Goal: Task Accomplishment & Management: Manage account settings

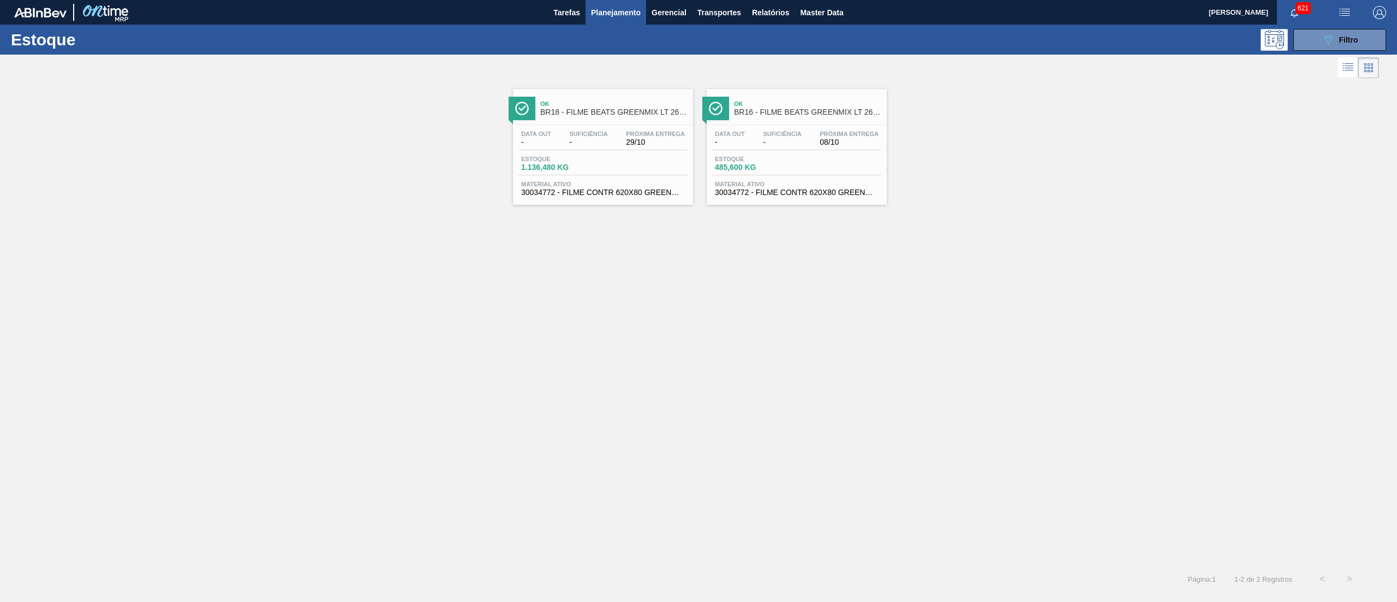
click at [1332, 50] on div "Estoque 089F7B8B-B2A5-4AFE-B5C0-19BA573D28AC Filtro" at bounding box center [698, 40] width 1397 height 30
click at [1330, 45] on icon "089F7B8B-B2A5-4AFE-B5C0-19BA573D28AC" at bounding box center [1328, 39] width 13 height 13
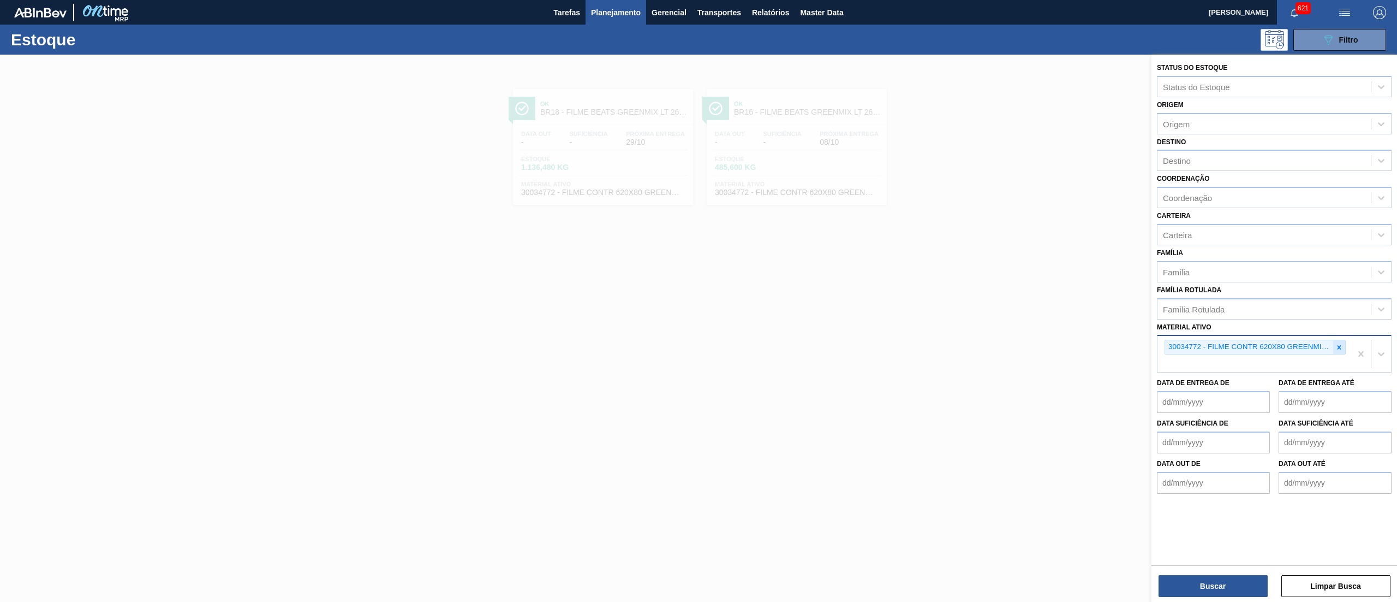
click at [1341, 348] on icon at bounding box center [1340, 347] width 8 height 8
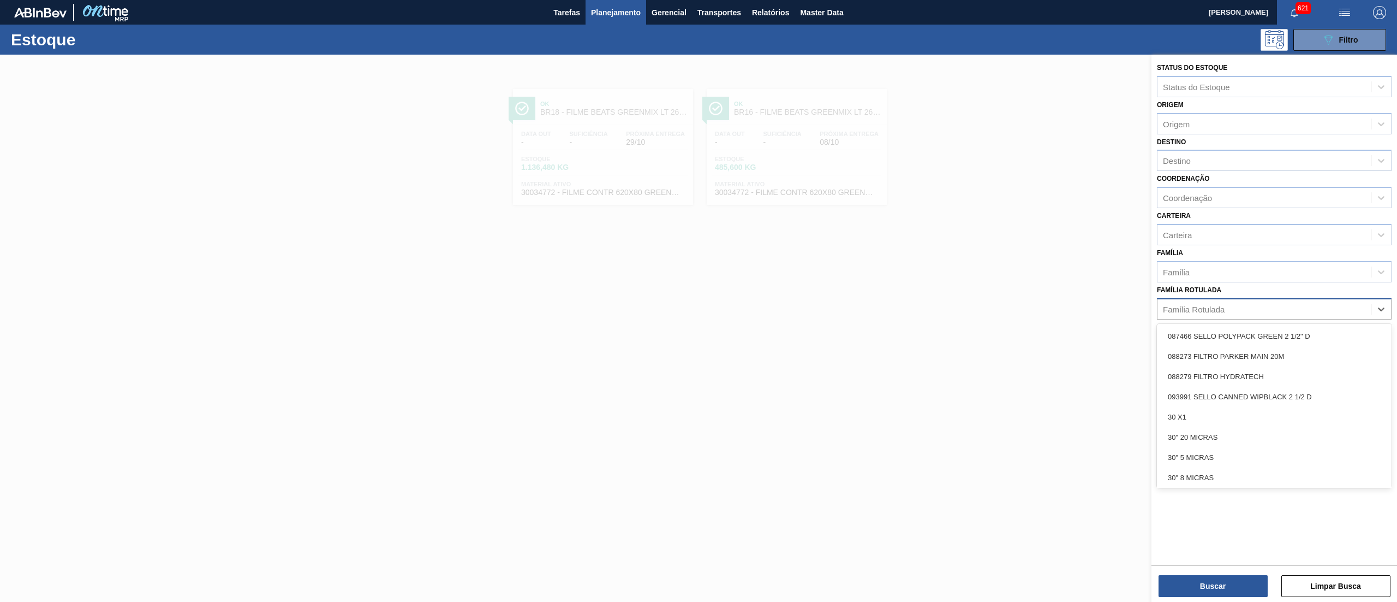
click at [1295, 310] on div "Família Rotulada" at bounding box center [1264, 309] width 213 height 16
type Rotulada "beats fl"
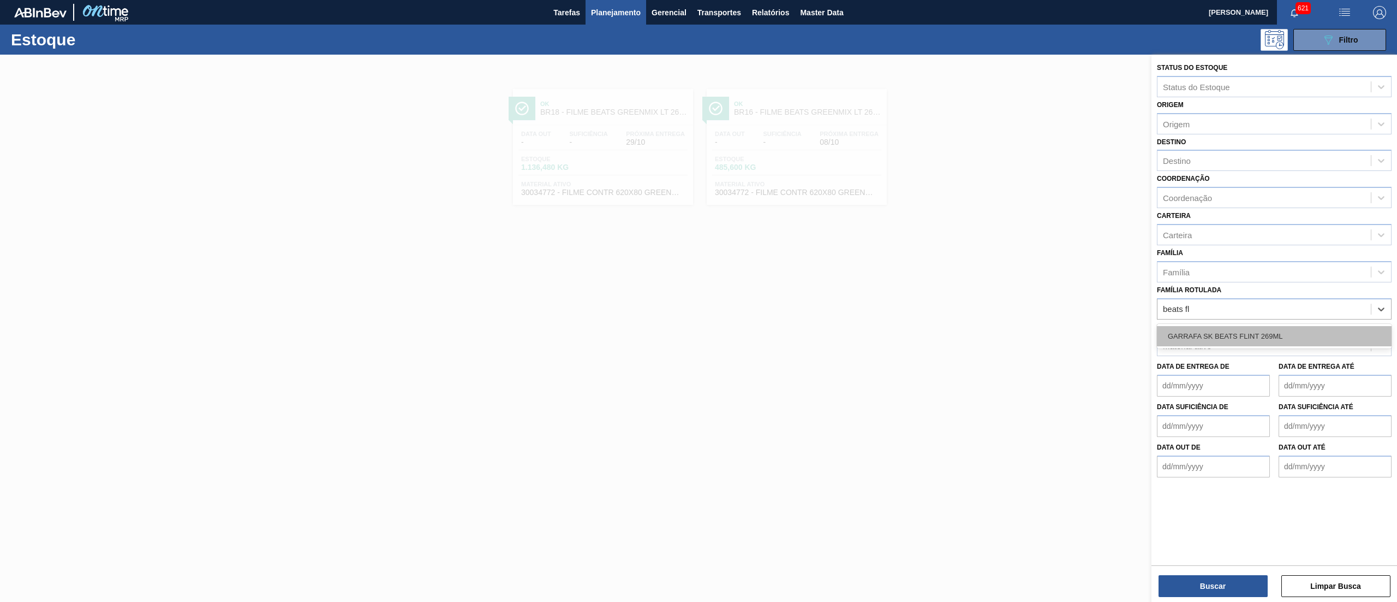
click at [1292, 340] on div "GARRAFA SK BEATS FLINT 269ML" at bounding box center [1274, 336] width 235 height 20
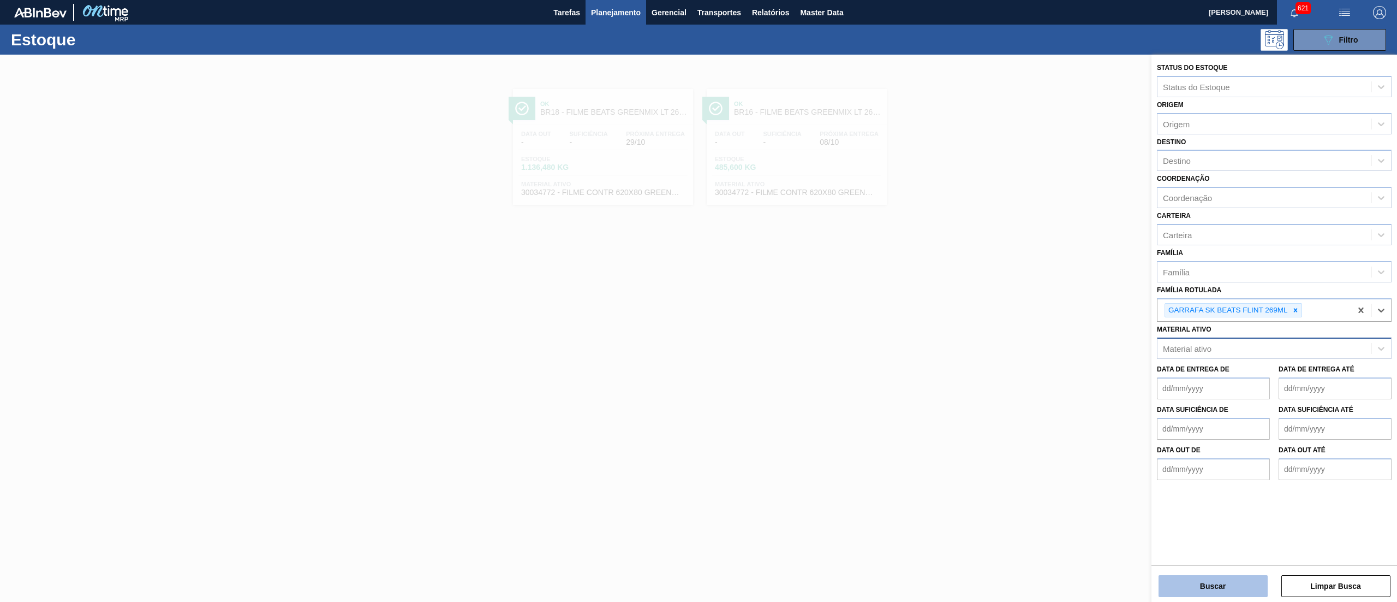
click at [1219, 583] on button "Buscar" at bounding box center [1213, 586] width 109 height 22
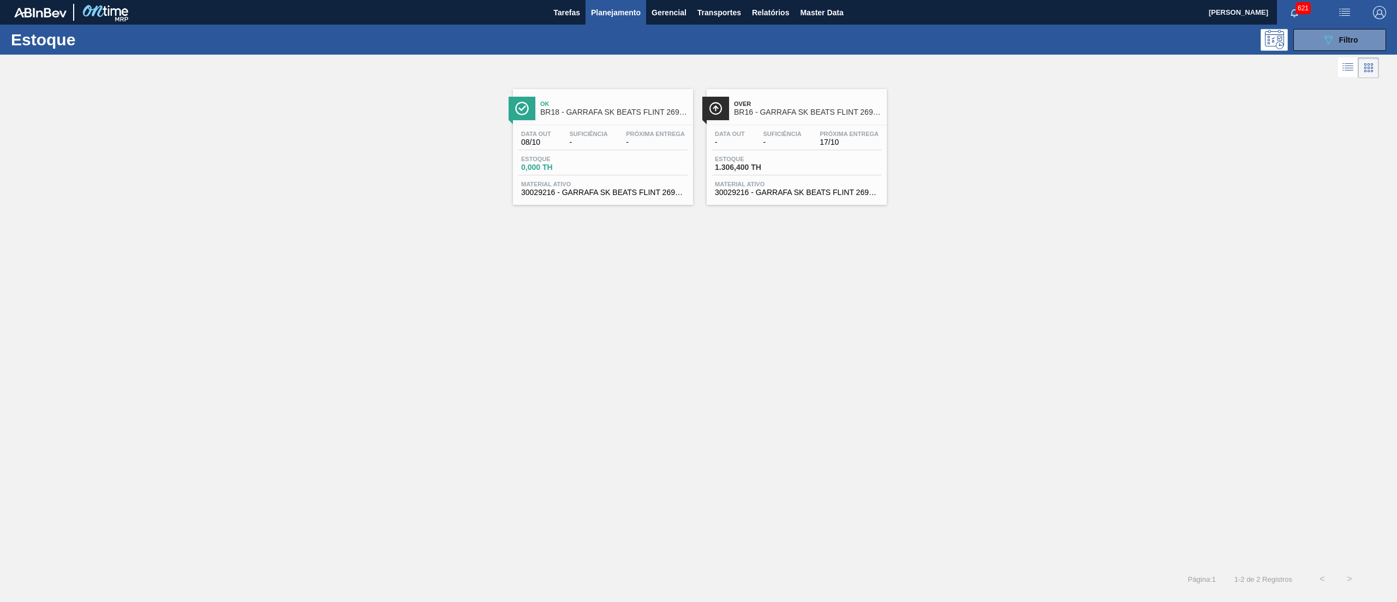
click at [805, 199] on div "Data out - Suficiência - Próxima Entrega 17/10 Estoque 1.306,400 TH Material at…" at bounding box center [797, 162] width 180 height 74
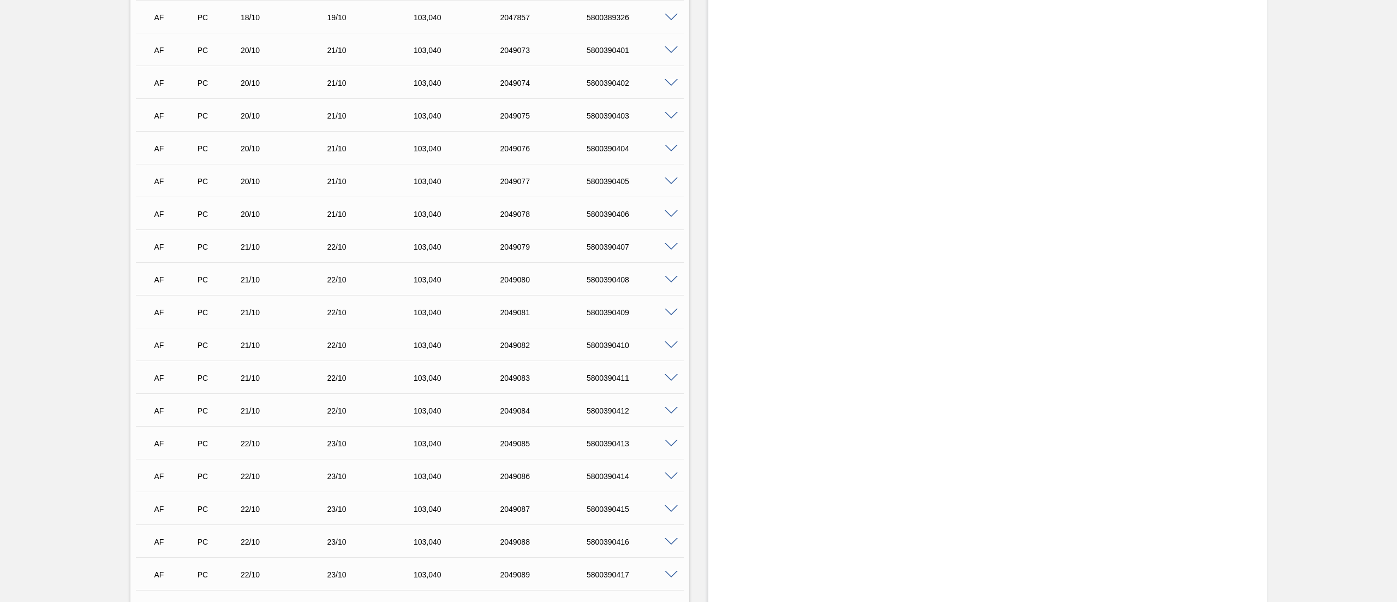
scroll to position [225, 0]
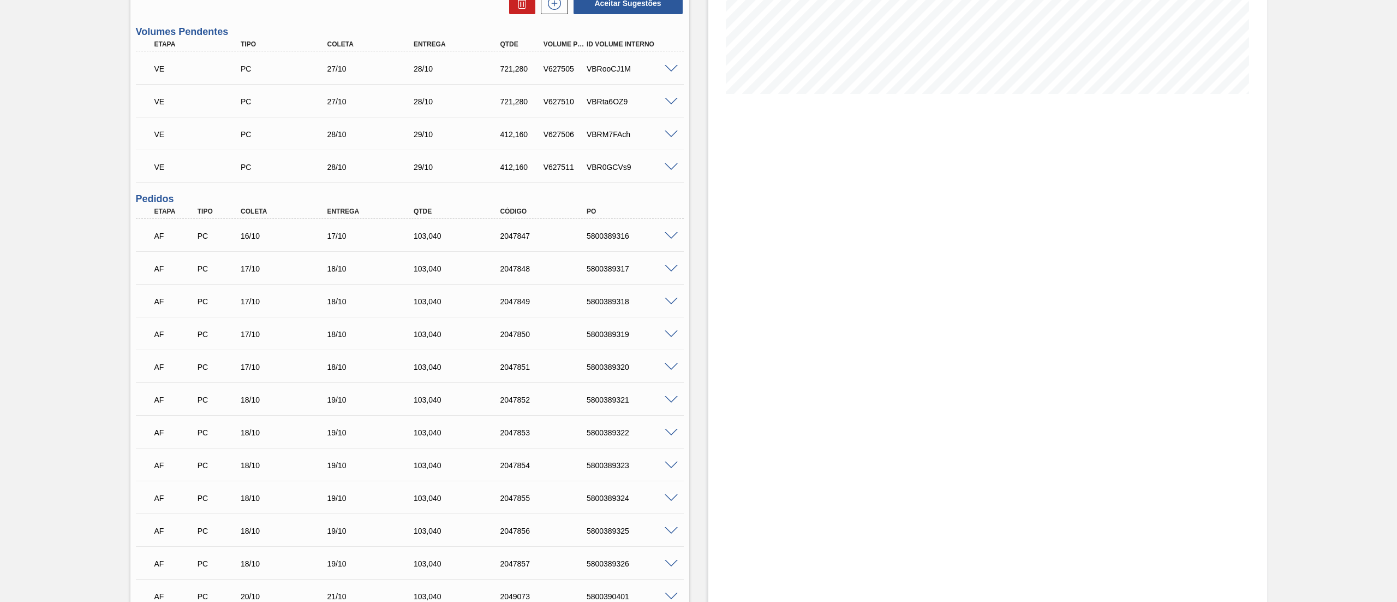
click at [669, 236] on span at bounding box center [671, 236] width 13 height 8
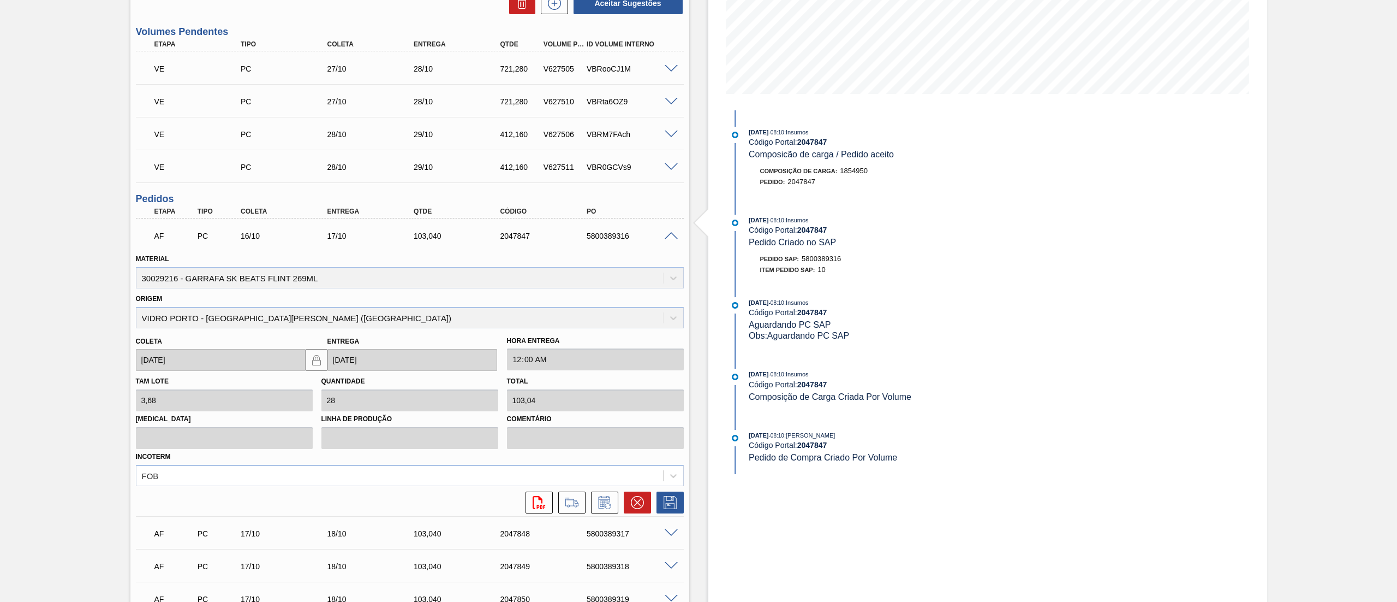
click at [669, 236] on span at bounding box center [671, 236] width 13 height 8
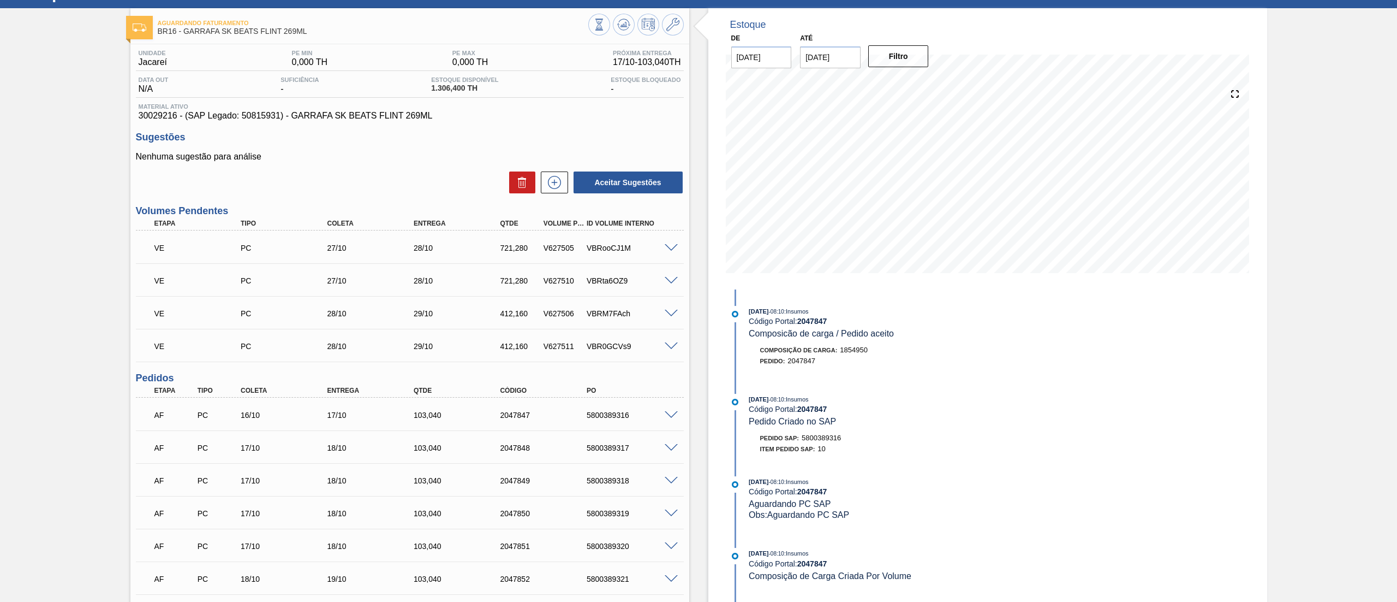
scroll to position [0, 0]
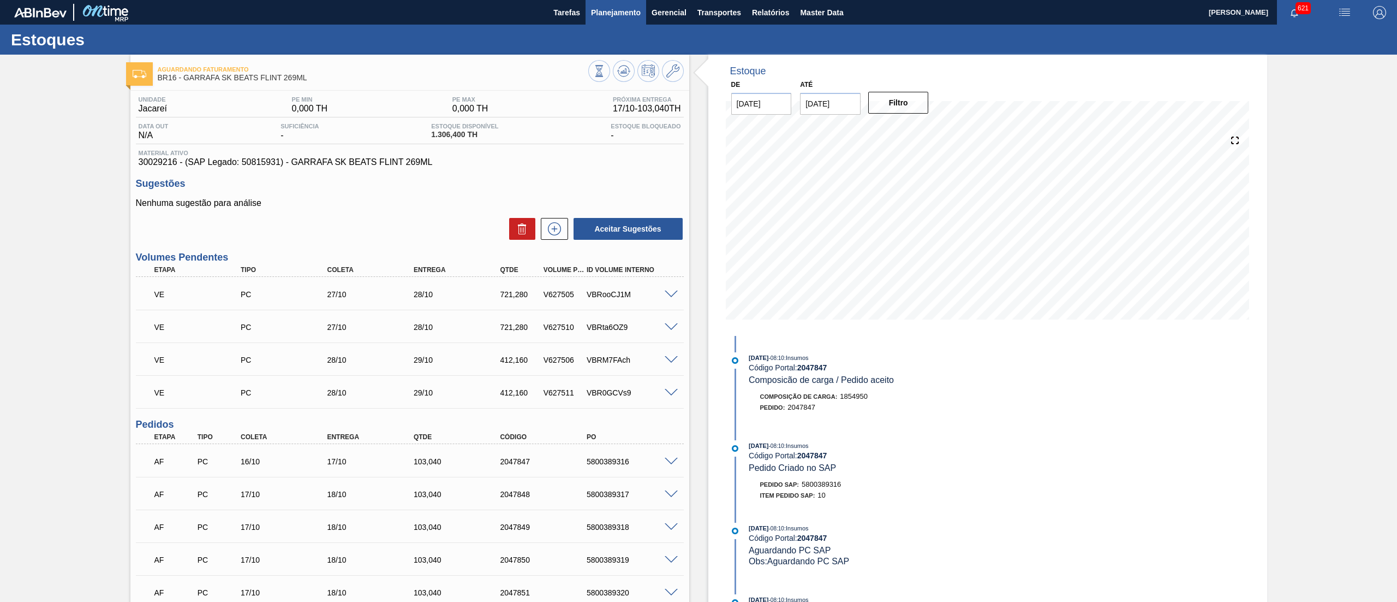
click at [619, 16] on span "Planejamento" at bounding box center [616, 12] width 50 height 13
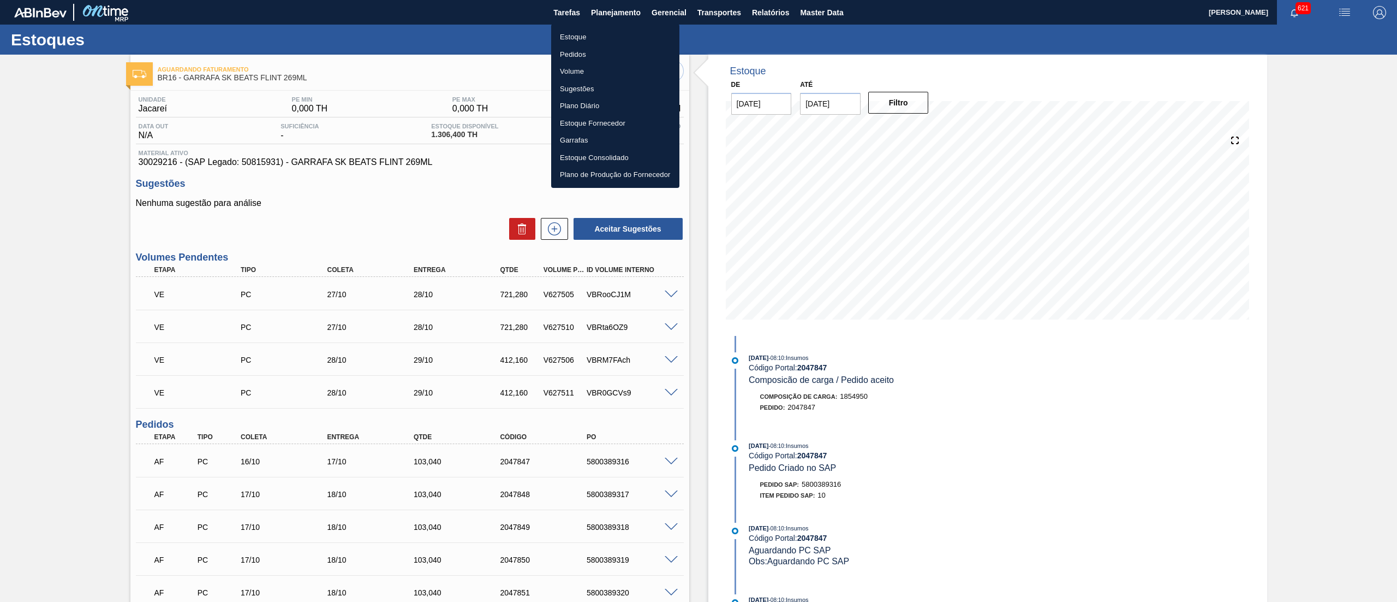
click at [618, 26] on ul "Estoque Pedidos Volume Sugestões Plano Diário Estoque Fornecedor Garrafas Estoq…" at bounding box center [615, 106] width 128 height 164
click at [619, 33] on li "Estoque" at bounding box center [615, 36] width 128 height 17
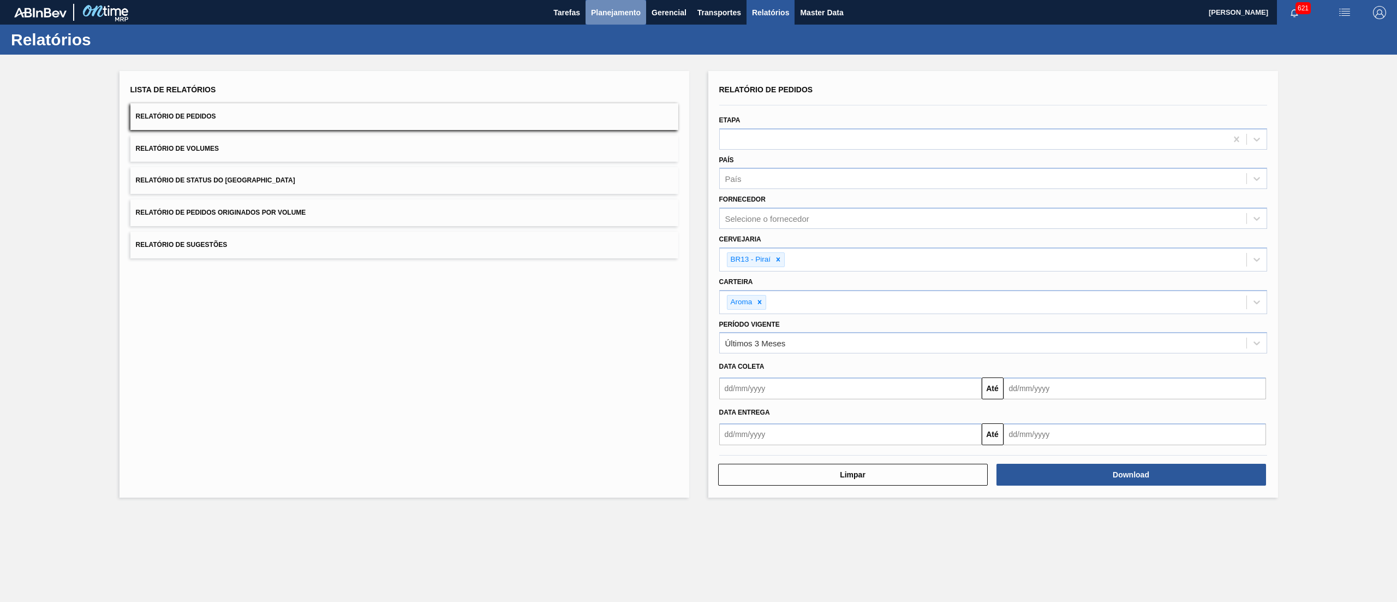
click at [623, 10] on span "Planejamento" at bounding box center [616, 12] width 50 height 13
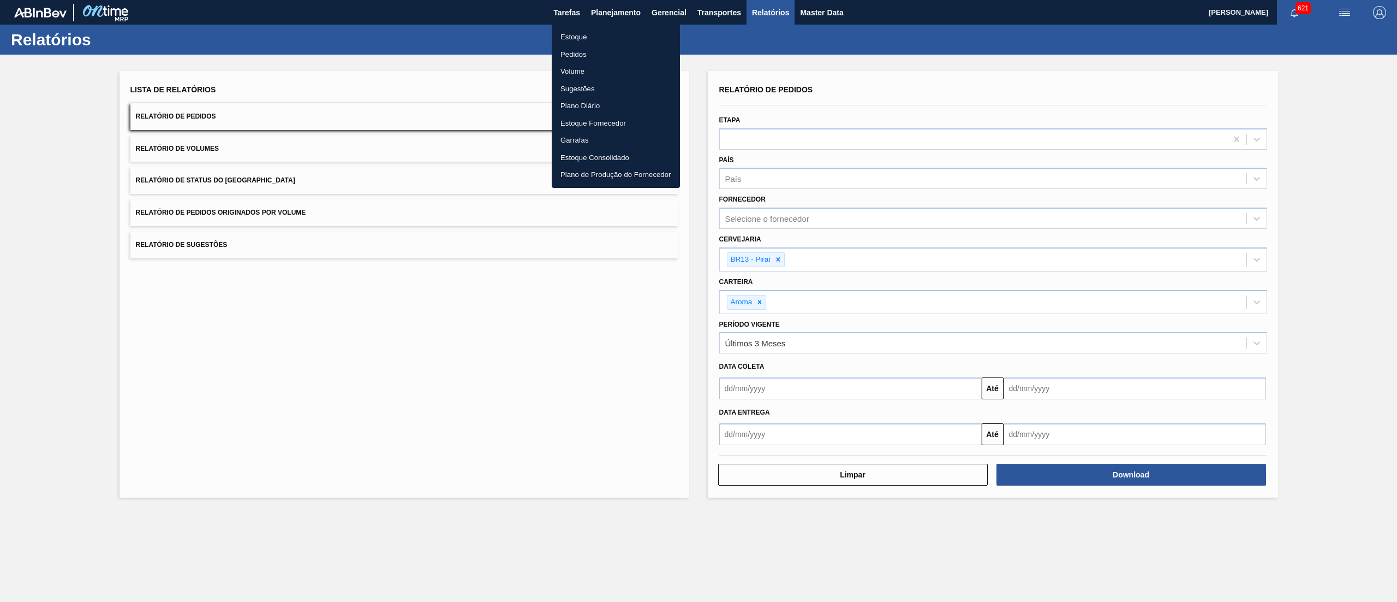
click at [614, 35] on li "Estoque" at bounding box center [616, 36] width 128 height 17
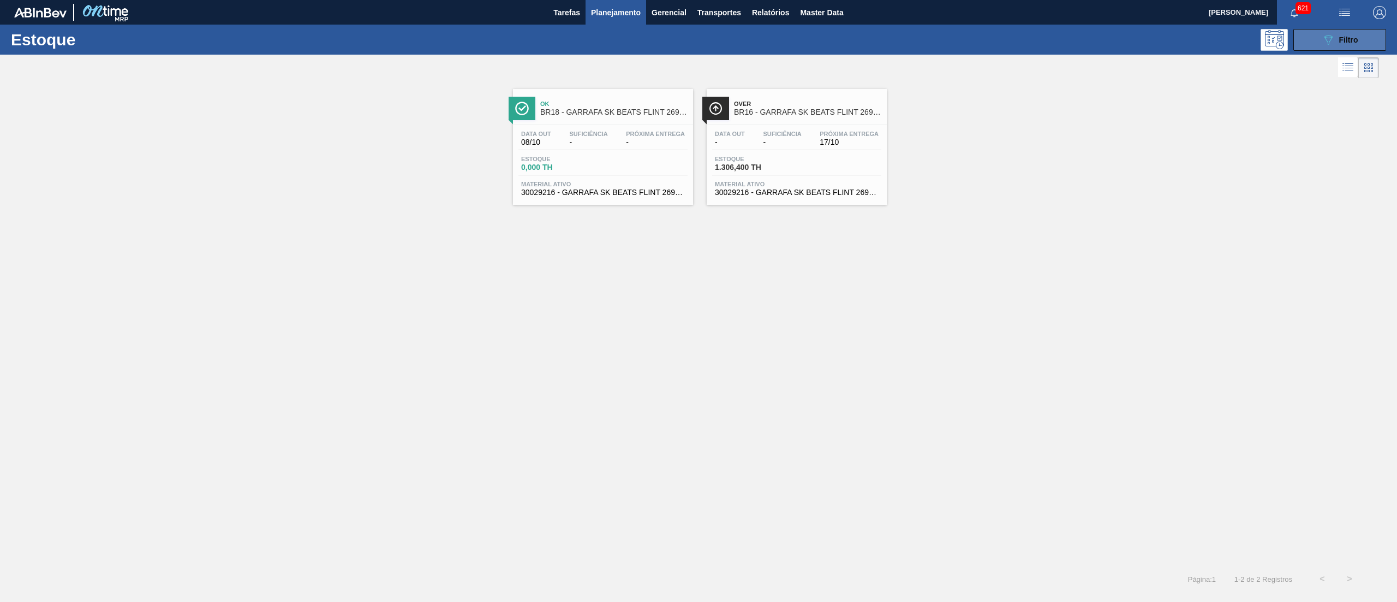
click at [1360, 43] on button "089F7B8B-B2A5-4AFE-B5C0-19BA573D28AC Filtro" at bounding box center [1340, 40] width 93 height 22
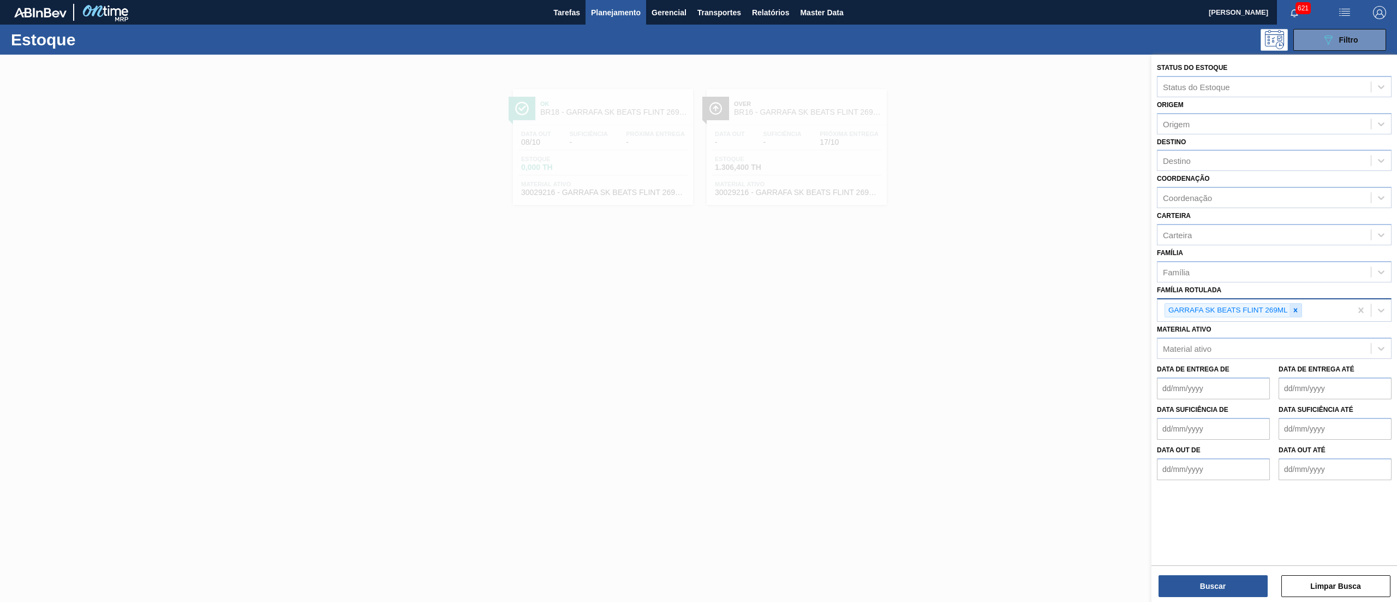
click at [1297, 314] on div at bounding box center [1296, 311] width 12 height 14
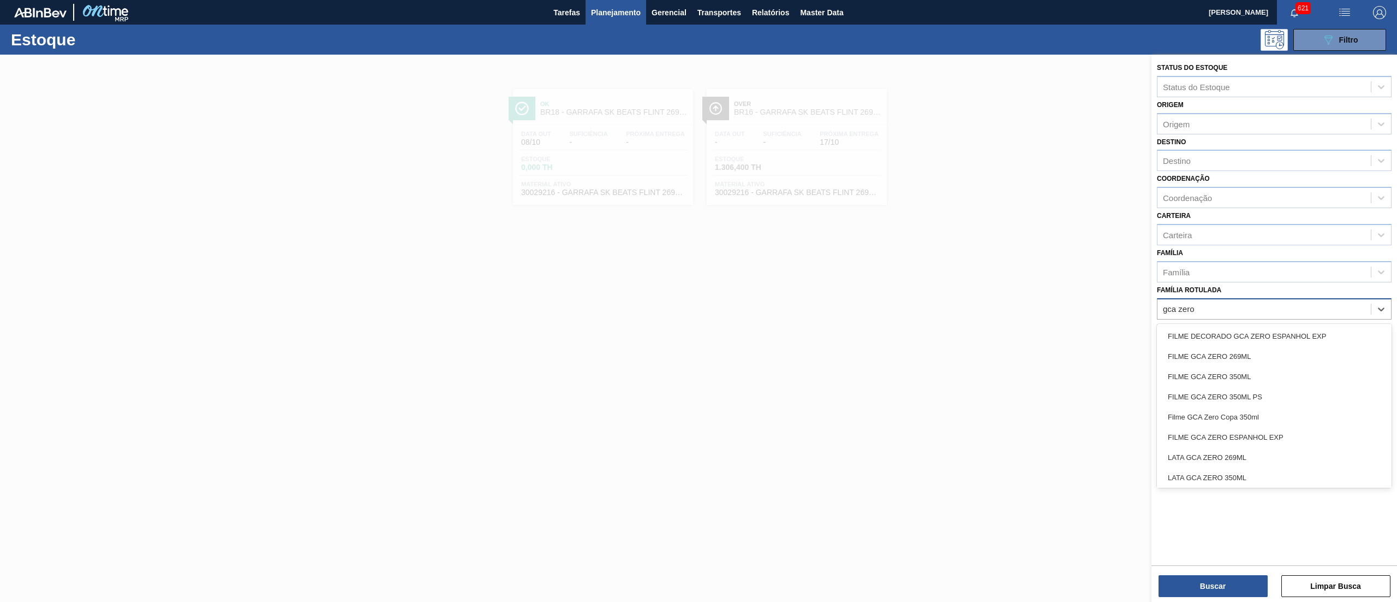
type Rotulada "gca zero 1"
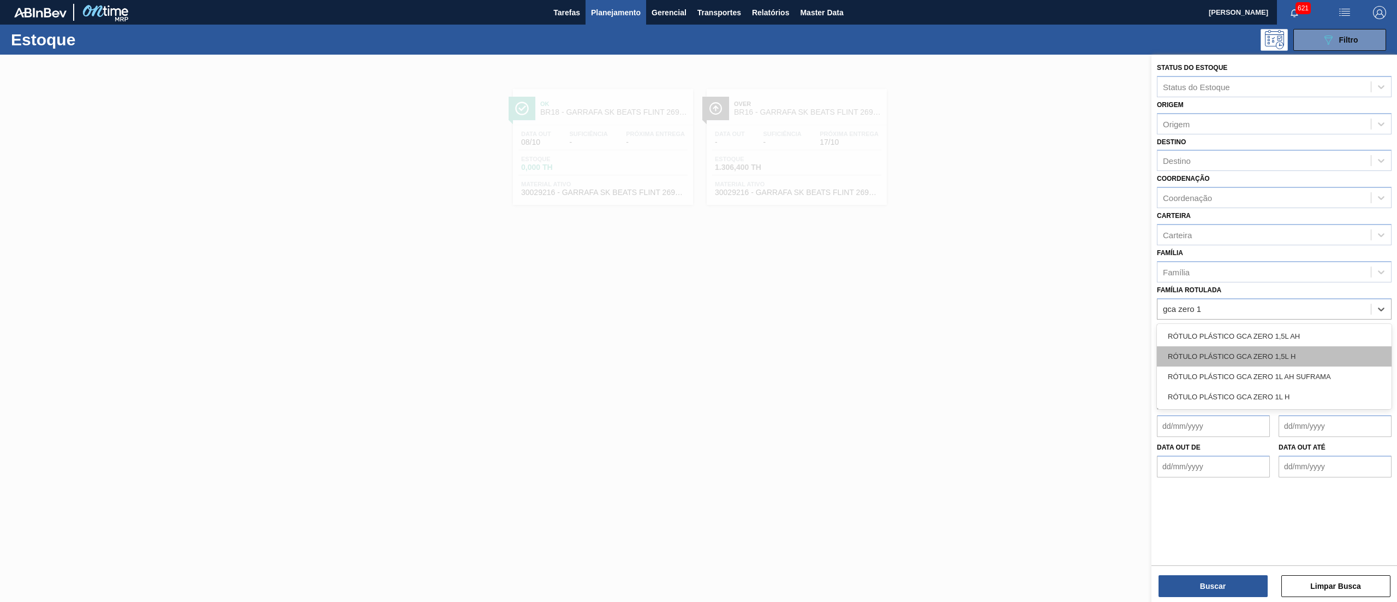
click at [1341, 360] on div "RÓTULO PLÁSTICO GCA ZERO 1,5L H" at bounding box center [1274, 356] width 235 height 20
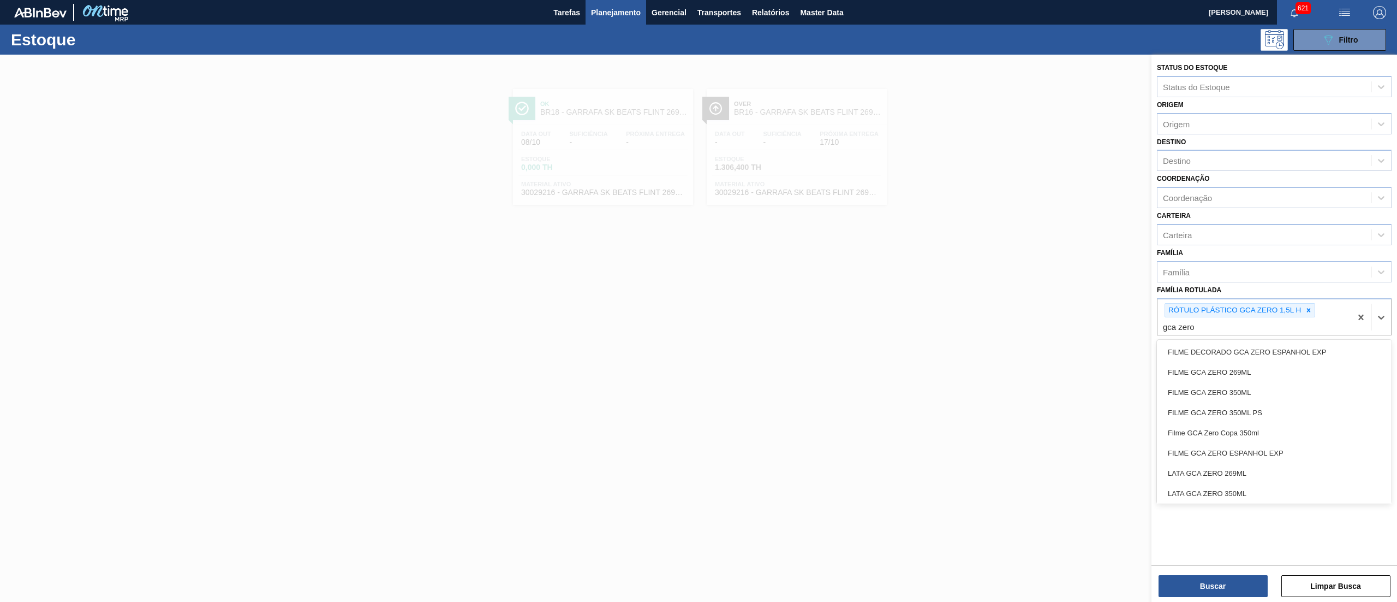
type Rotulada "gca zero 1"
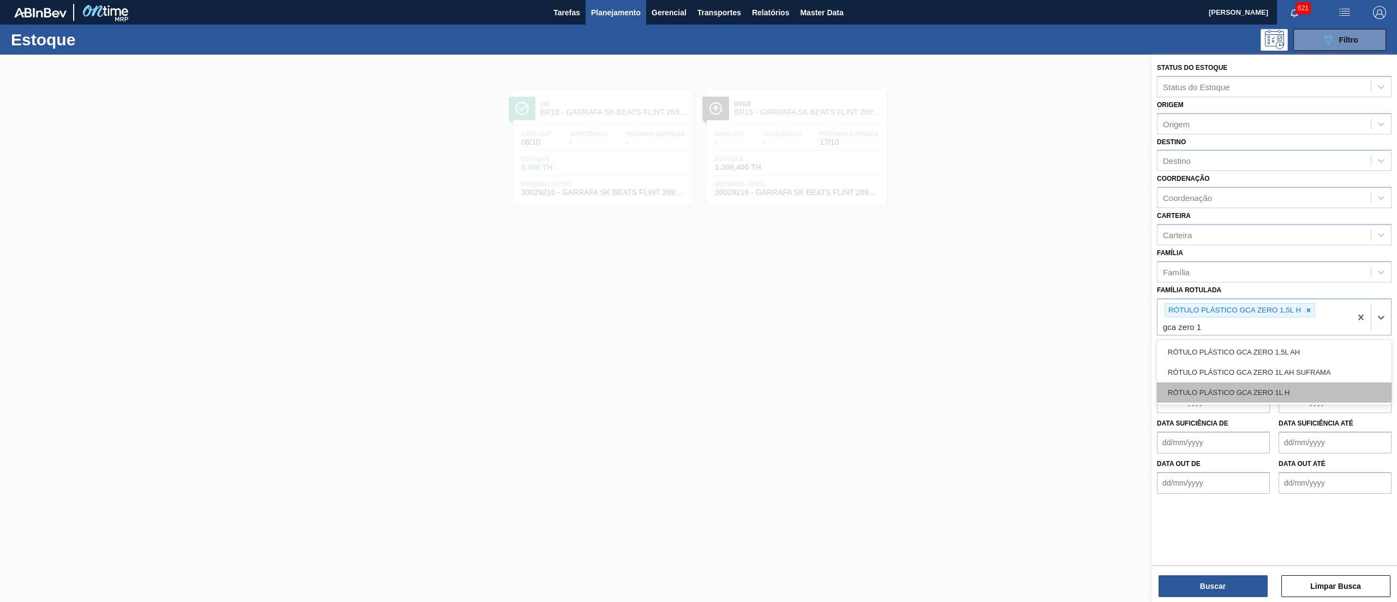
click at [1319, 384] on div "RÓTULO PLÁSTICO GCA ZERO 1L H" at bounding box center [1274, 392] width 235 height 20
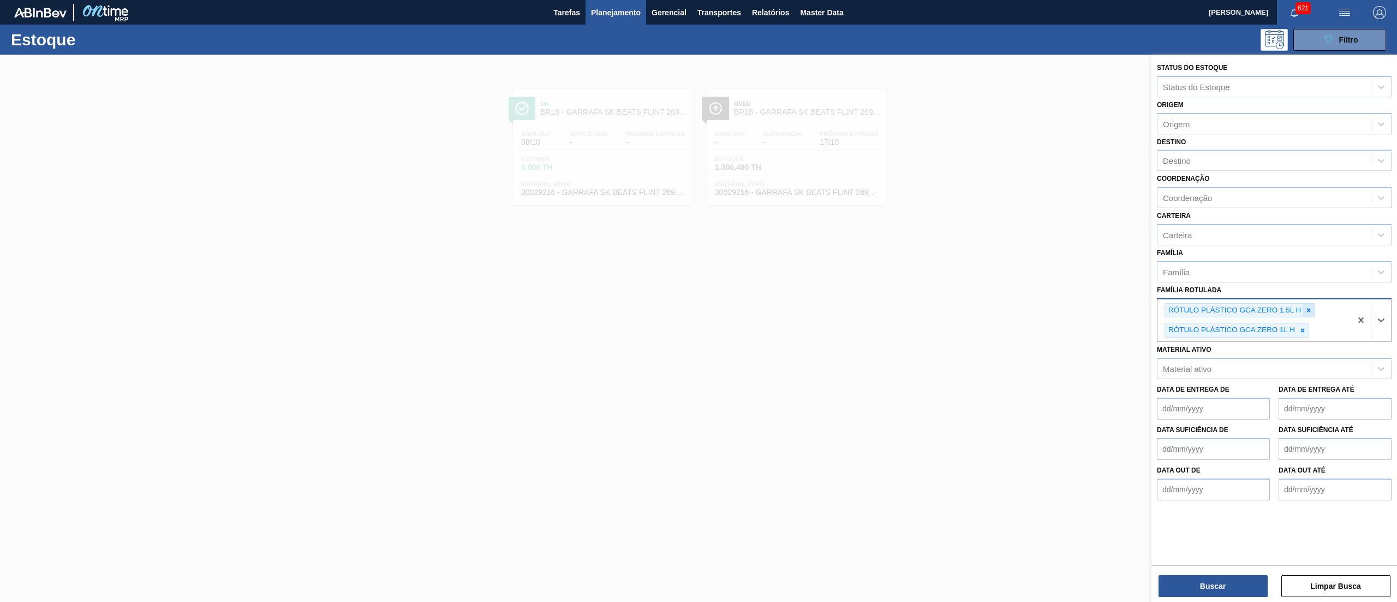
click at [1308, 307] on icon at bounding box center [1309, 310] width 8 height 8
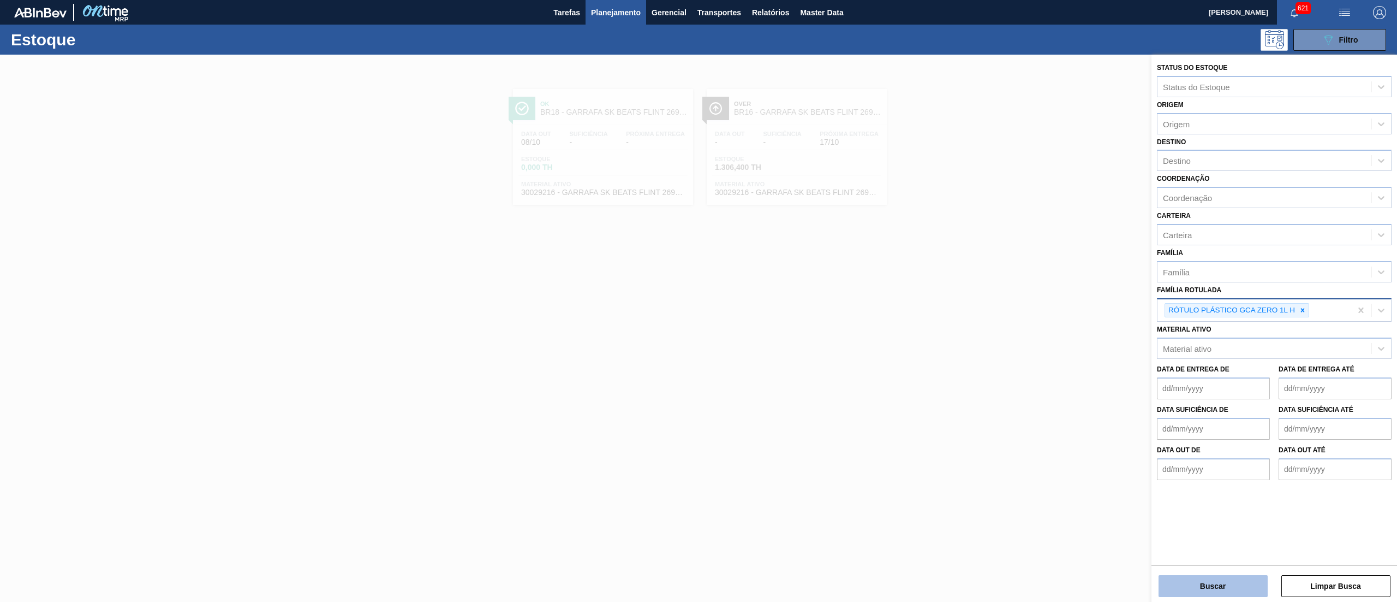
click at [1192, 582] on button "Buscar" at bounding box center [1213, 586] width 109 height 22
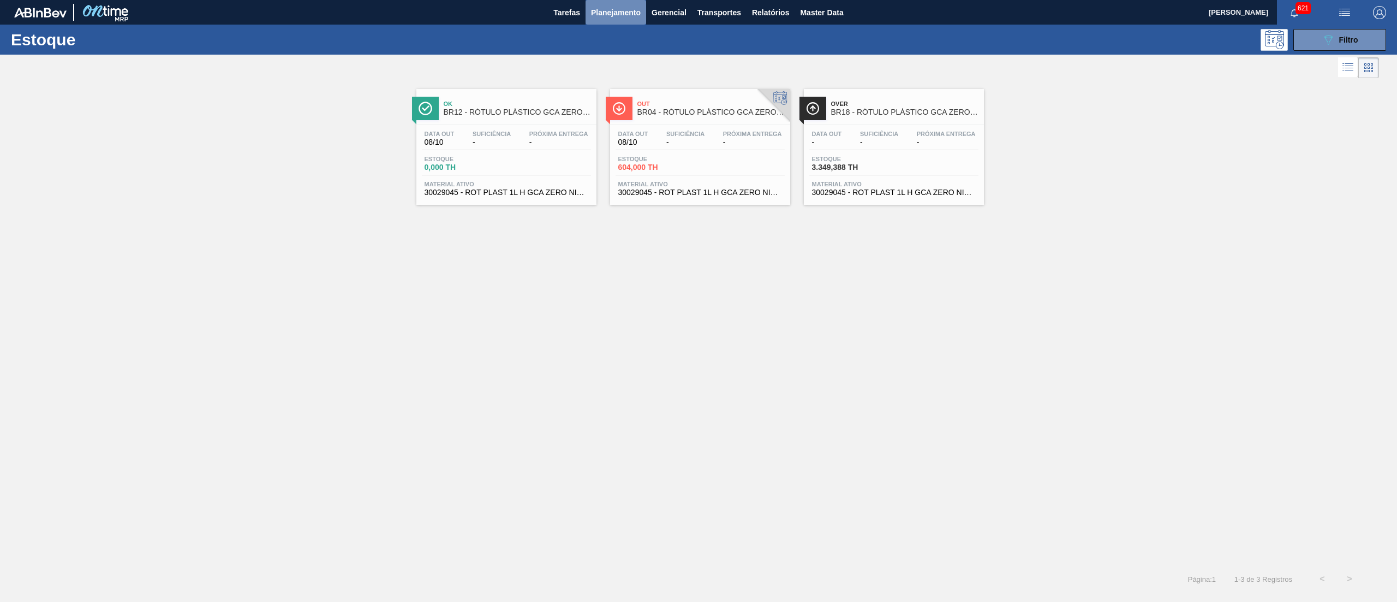
click at [629, 10] on span "Planejamento" at bounding box center [616, 12] width 50 height 13
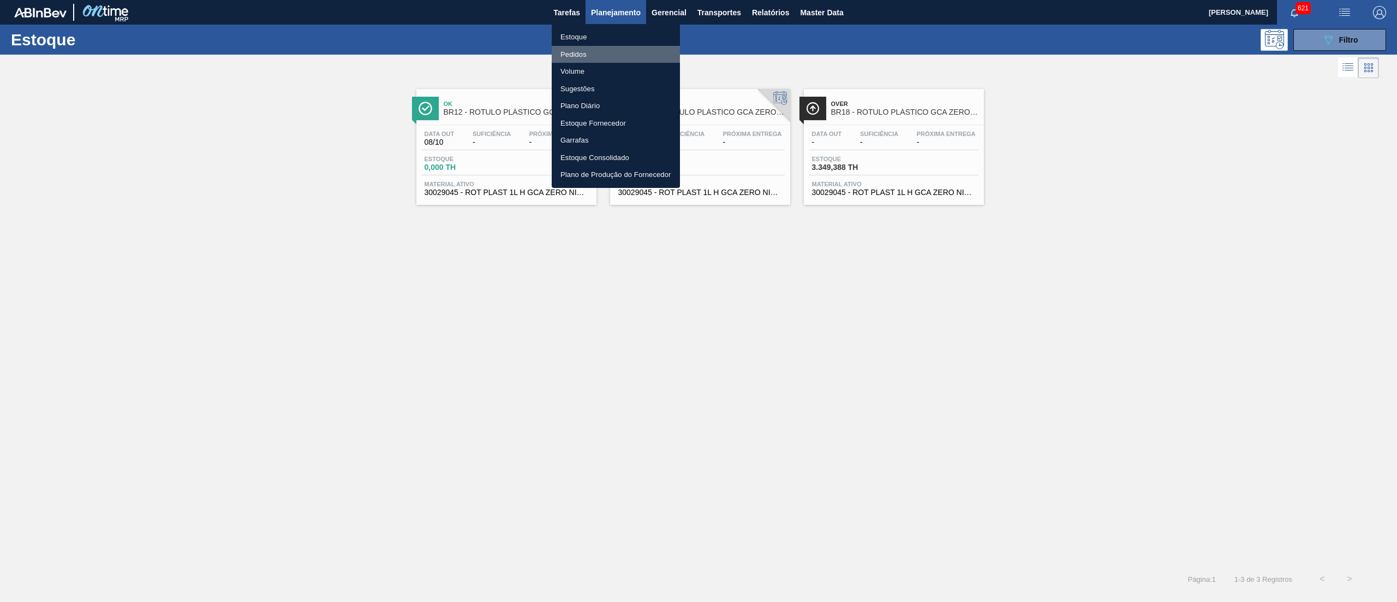
click at [603, 52] on li "Pedidos" at bounding box center [616, 54] width 128 height 17
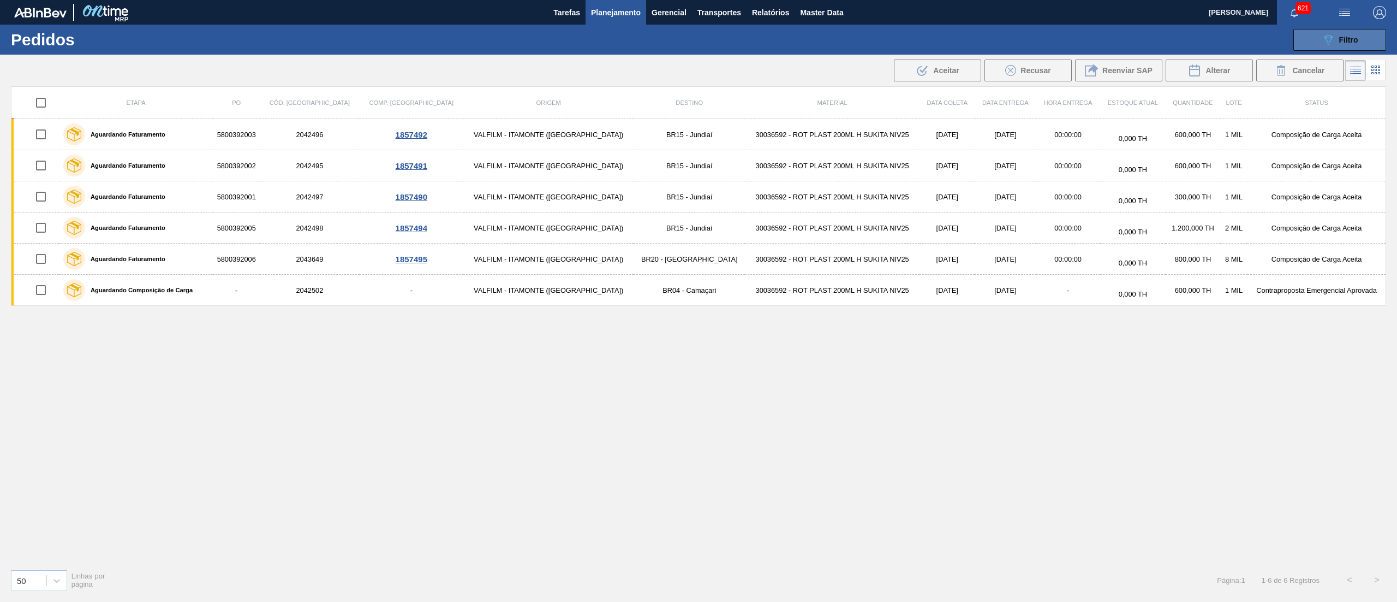
click at [1317, 41] on button "089F7B8B-B2A5-4AFE-B5C0-19BA573D28AC Filtro" at bounding box center [1340, 40] width 93 height 22
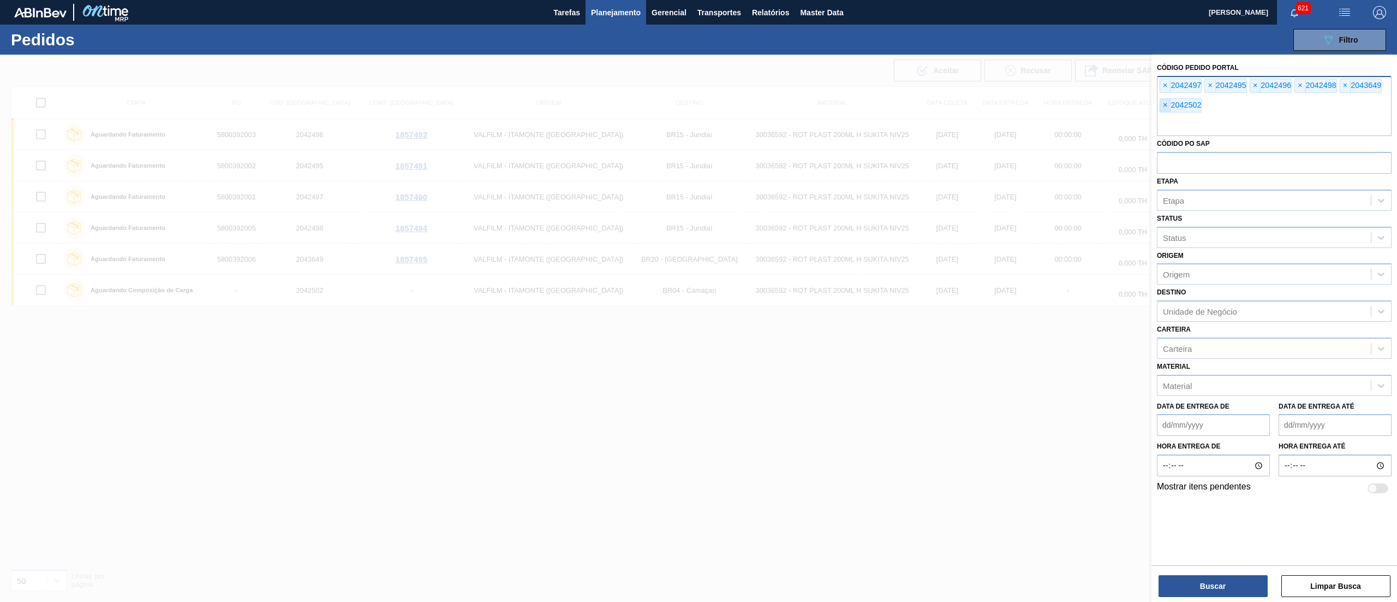
click at [1167, 105] on span "×" at bounding box center [1166, 105] width 10 height 13
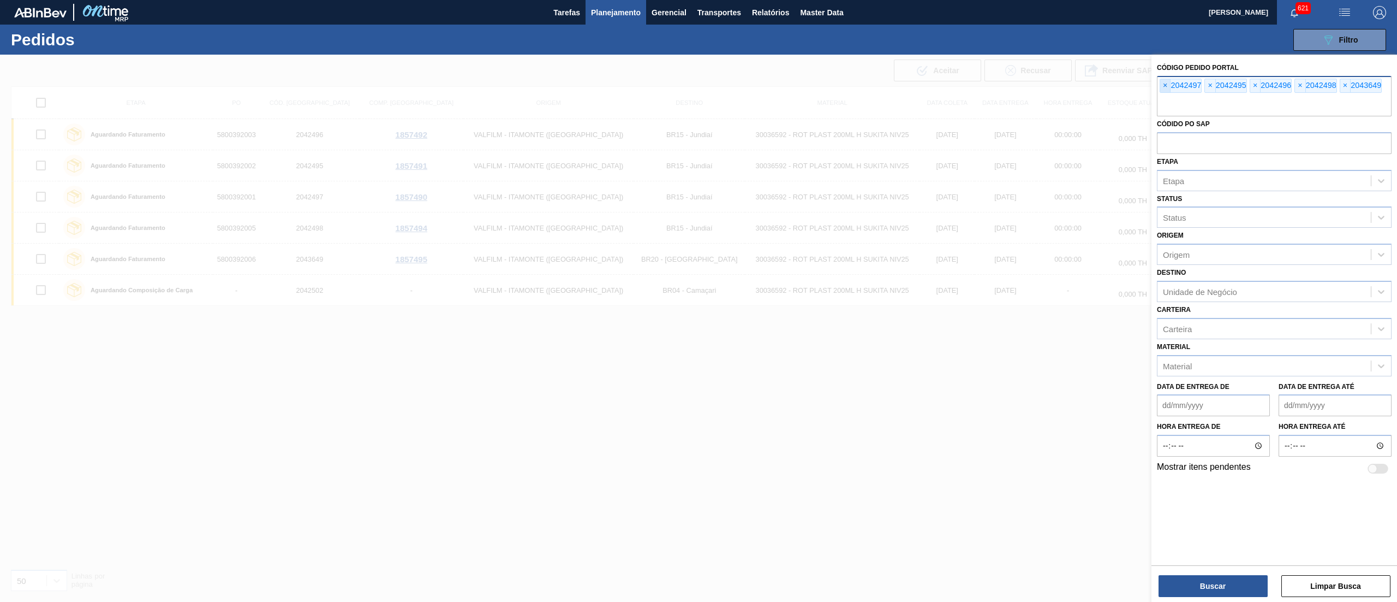
click at [1167, 89] on span "×" at bounding box center [1166, 85] width 10 height 13
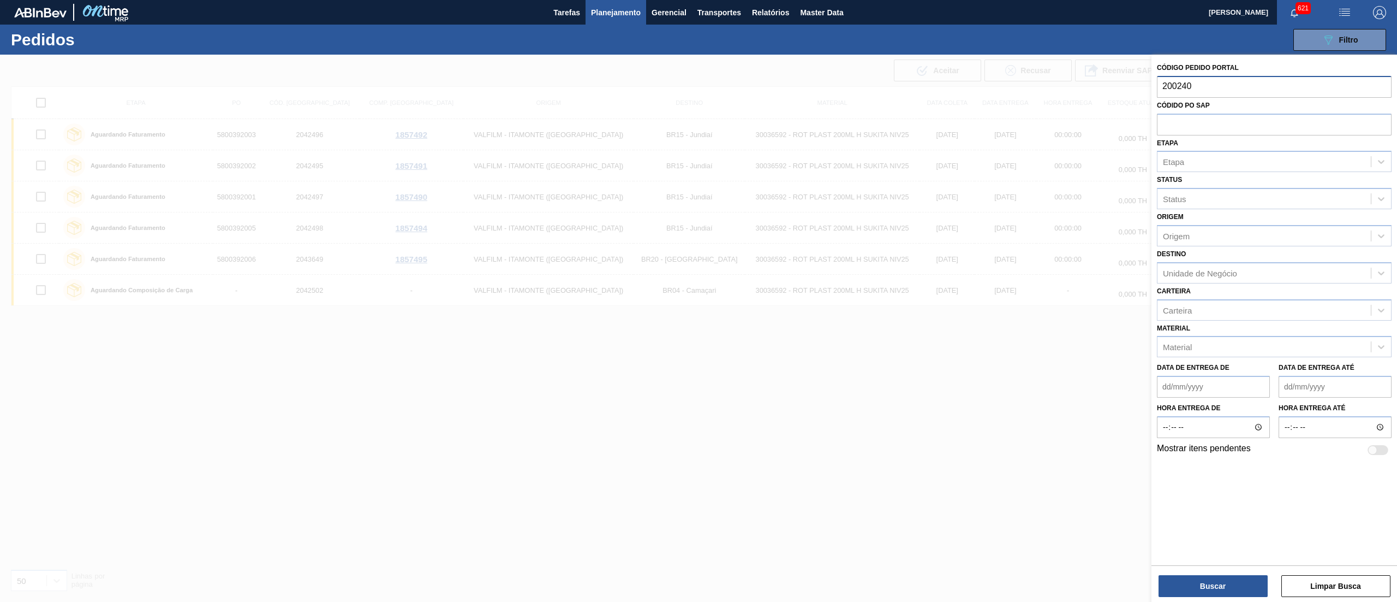
type input "2002403"
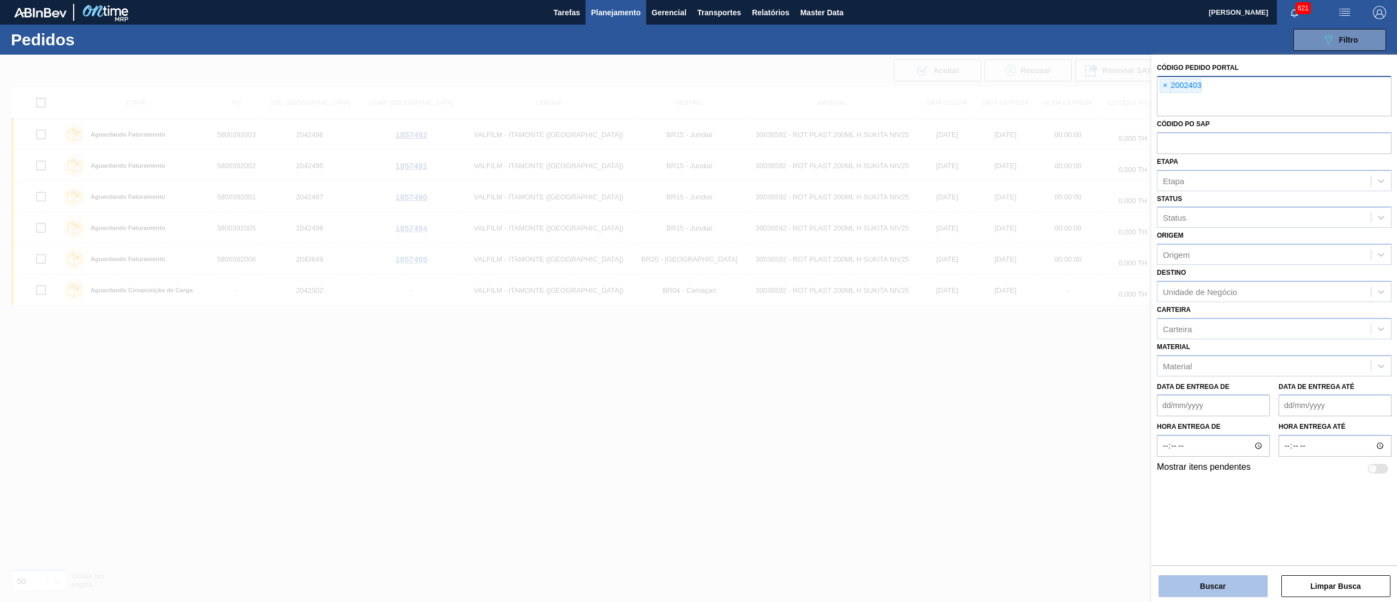
click at [1213, 585] on button "Buscar" at bounding box center [1213, 586] width 109 height 22
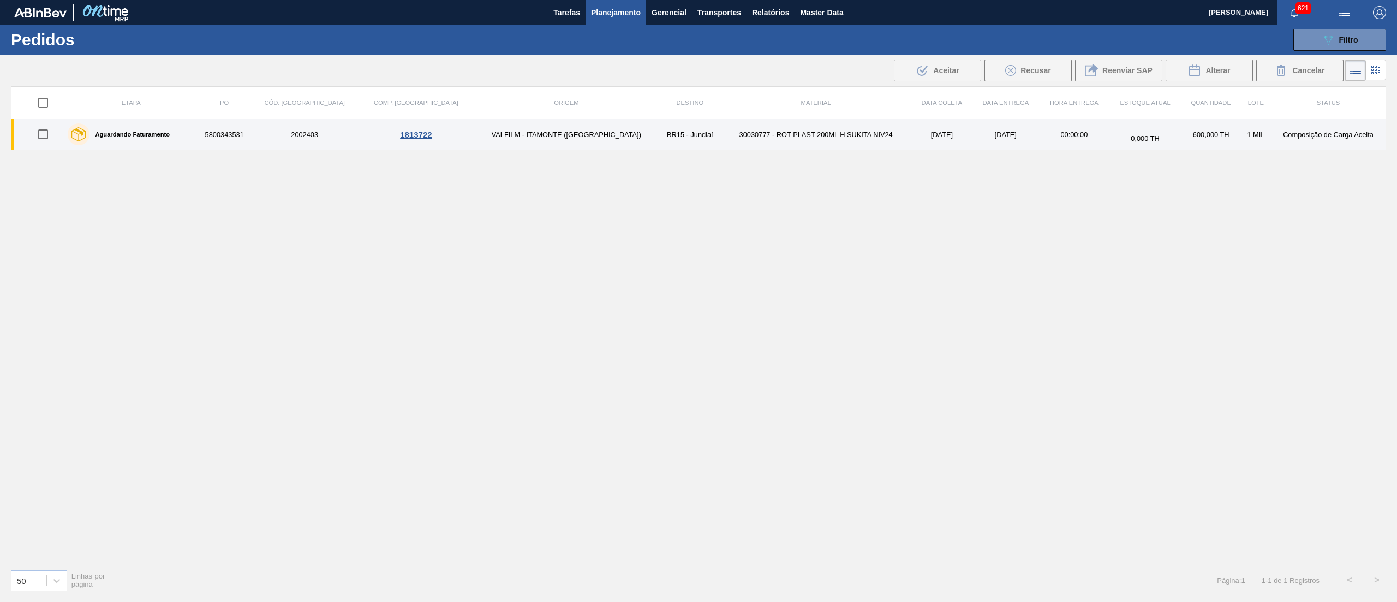
click at [721, 137] on td "30030777 - ROT PLAST 200ML H SUKITA NIV24" at bounding box center [817, 134] width 192 height 31
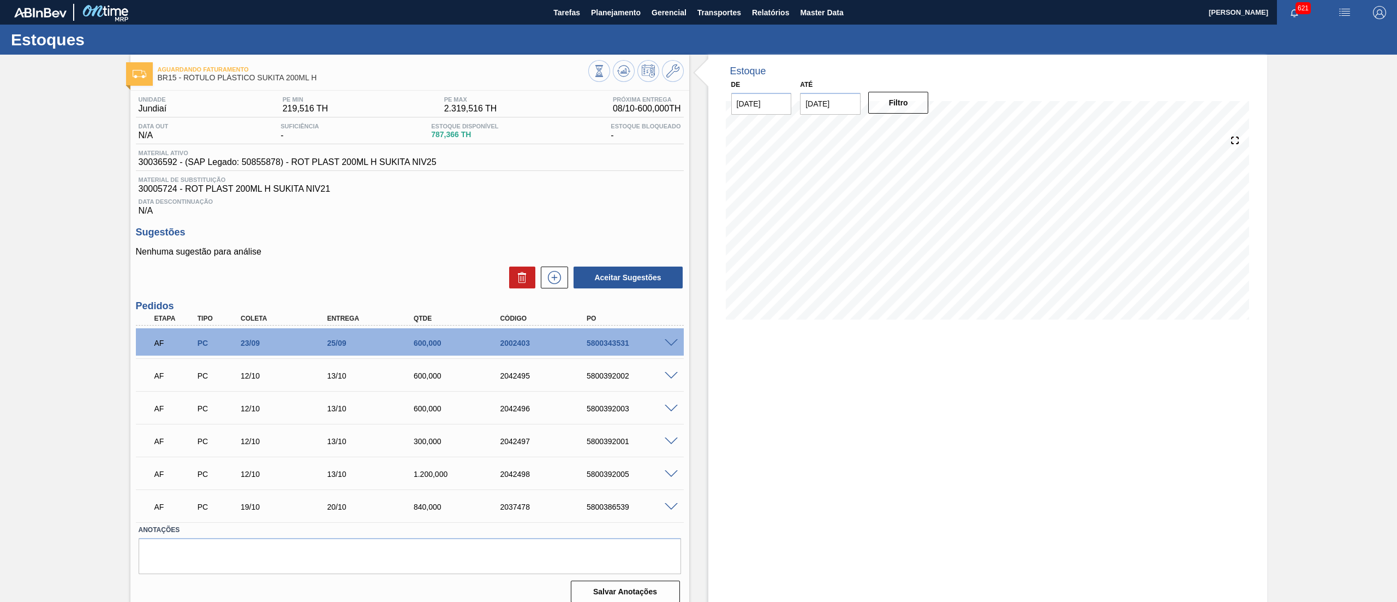
click at [667, 342] on span at bounding box center [671, 343] width 13 height 8
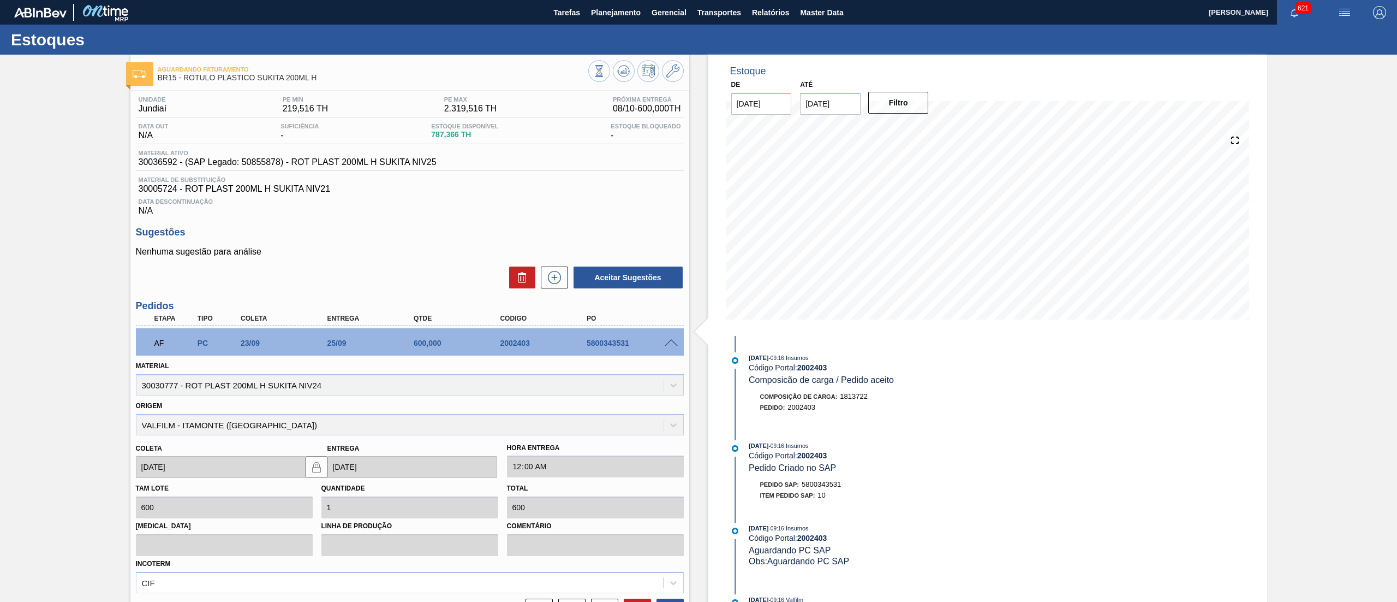
scroll to position [275, 0]
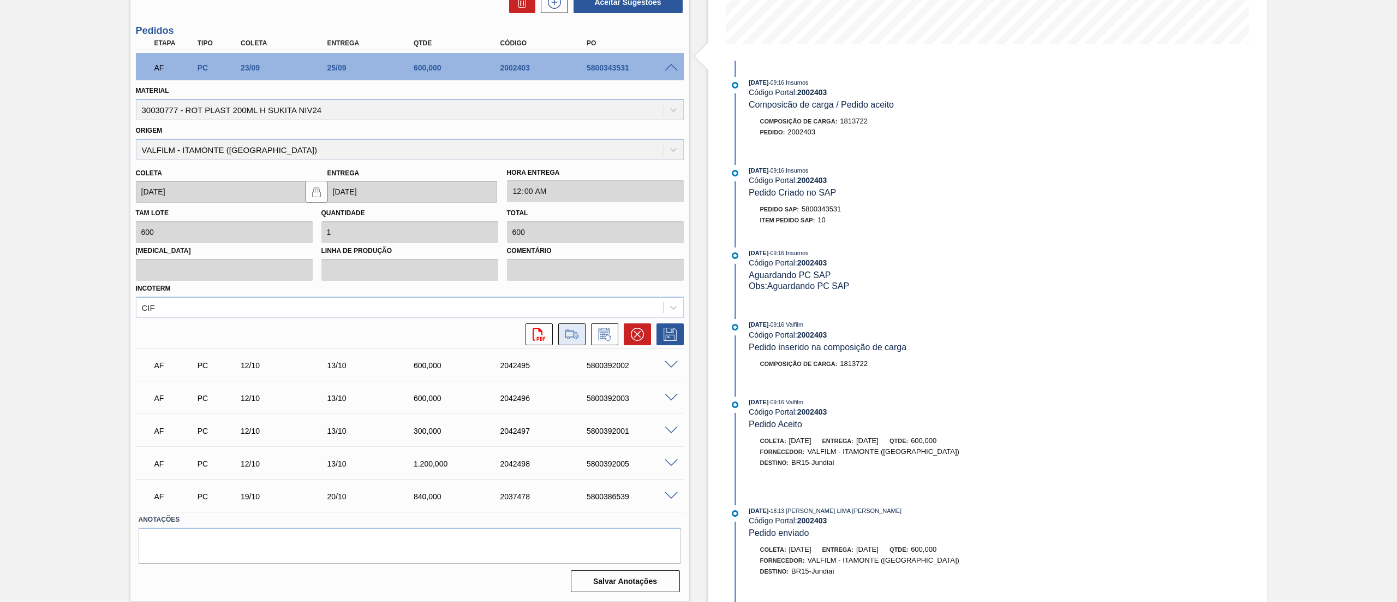
click at [575, 337] on icon at bounding box center [572, 337] width 10 height 3
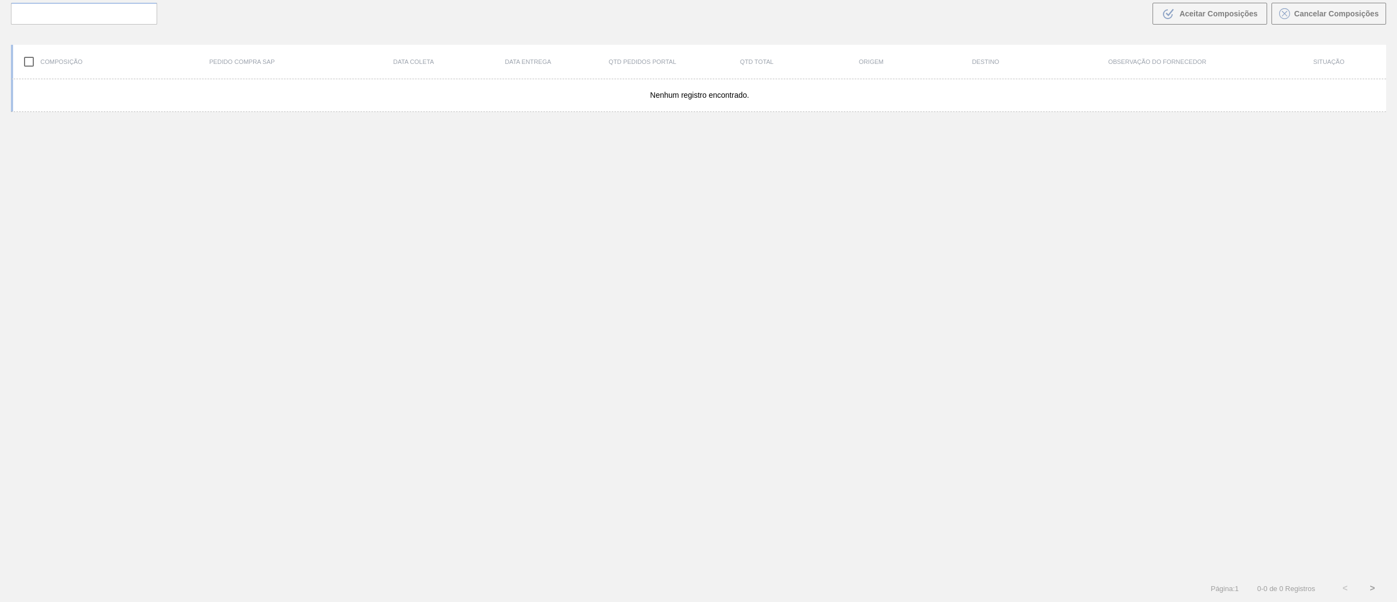
scroll to position [79, 0]
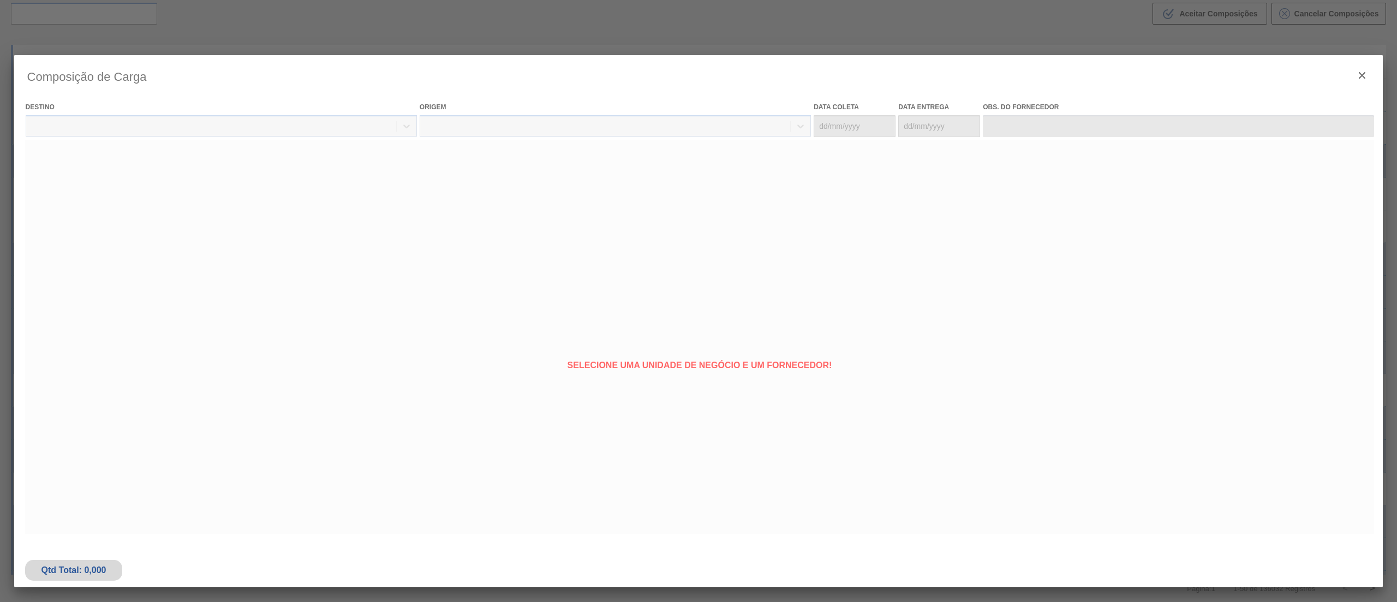
type coleta "23/09/2025"
type Entrega "25/09/2025"
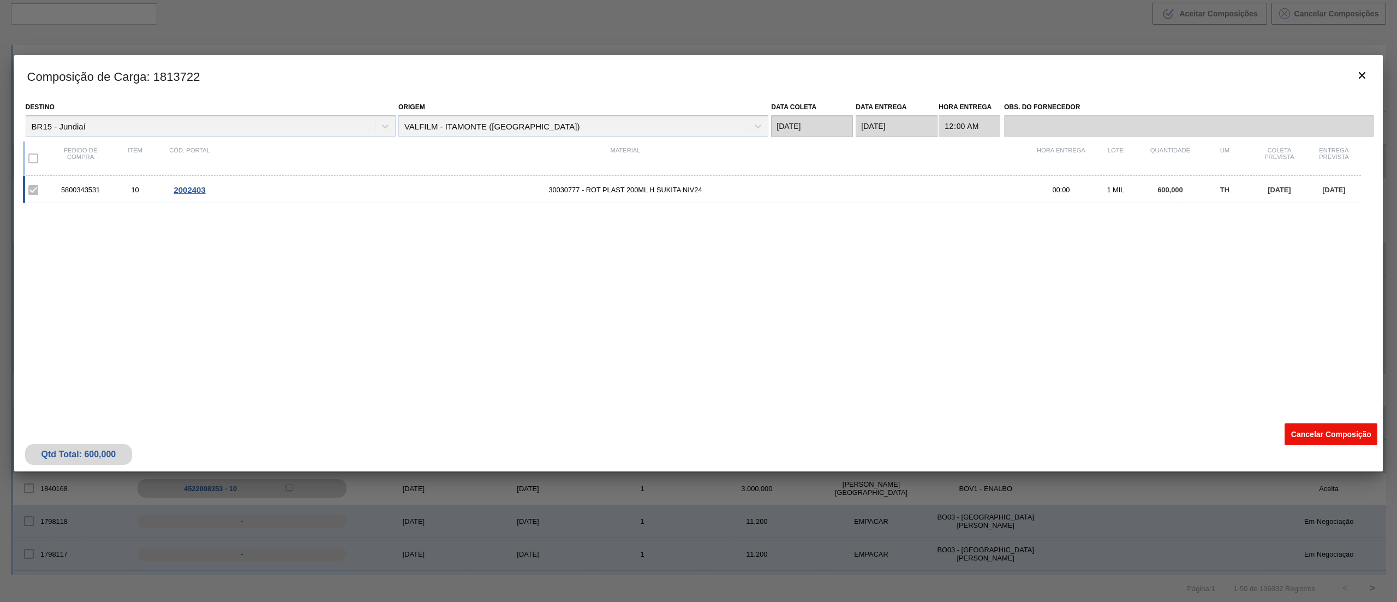
click at [1324, 430] on button "Cancelar Composição" at bounding box center [1331, 434] width 93 height 22
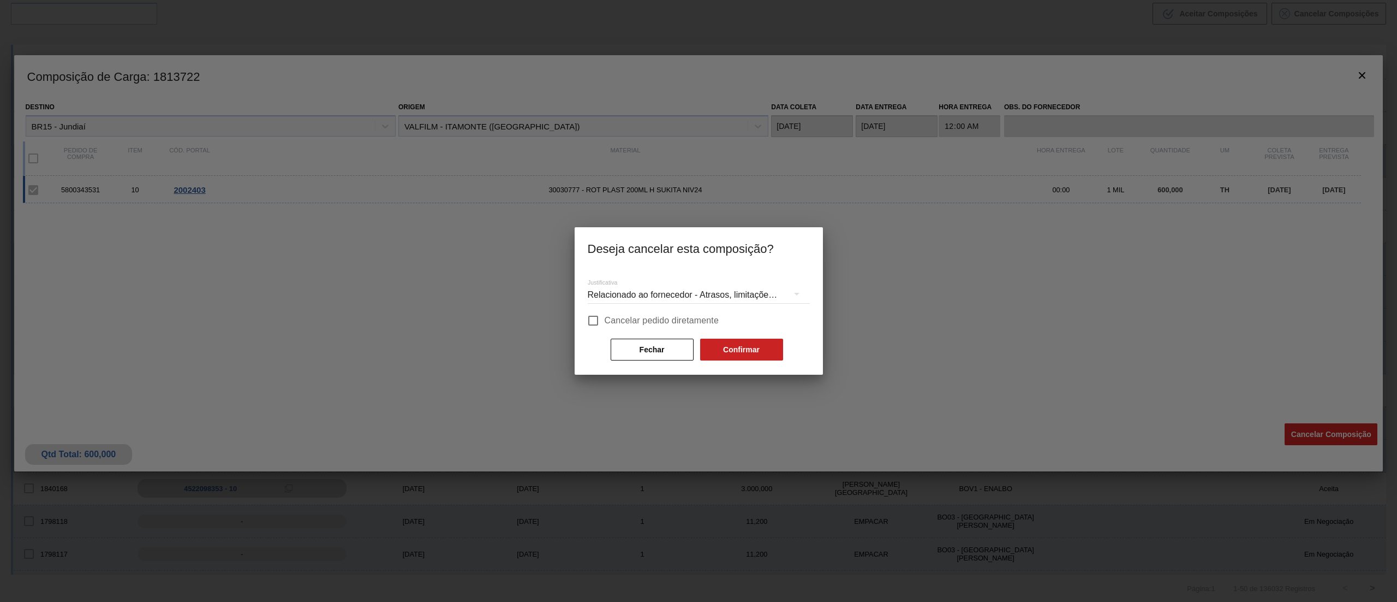
click at [610, 316] on span "Cancelar pedido diretamente" at bounding box center [662, 320] width 115 height 13
click at [605, 316] on input "Cancelar pedido diretamente" at bounding box center [593, 320] width 23 height 23
checkbox input "true"
click at [661, 296] on div "Relacionado ao fornecedor - Atrasos, limitações de capacidade, etc." at bounding box center [699, 294] width 222 height 31
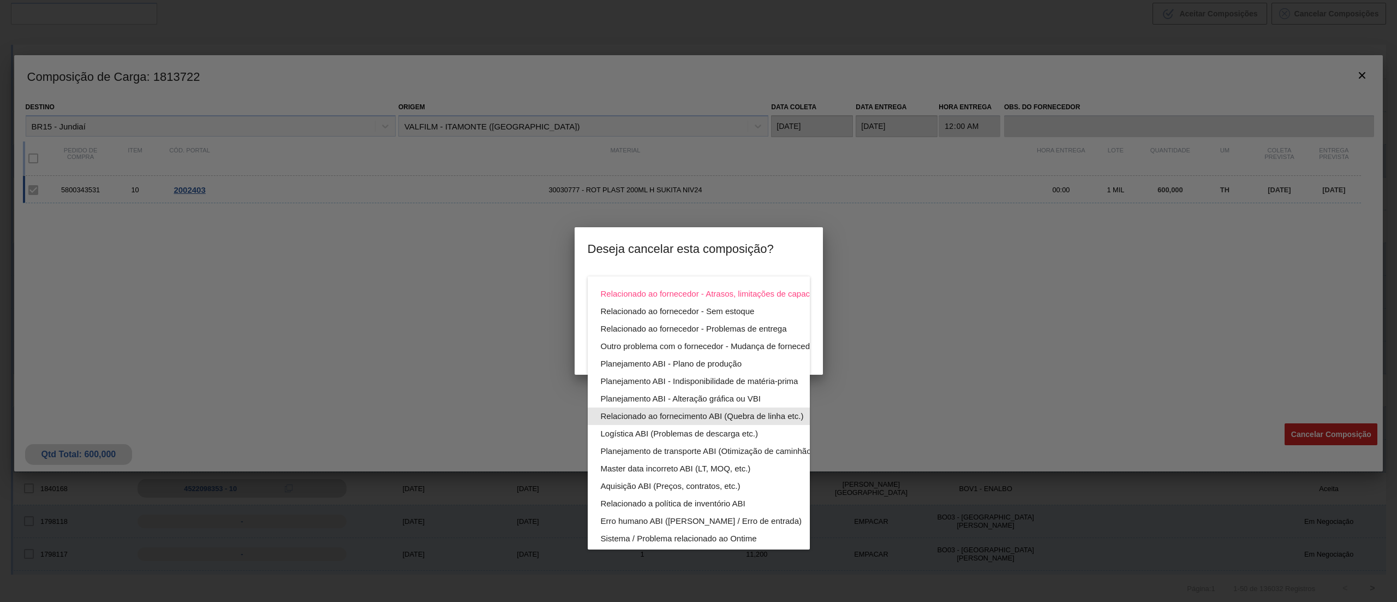
scroll to position [75, 0]
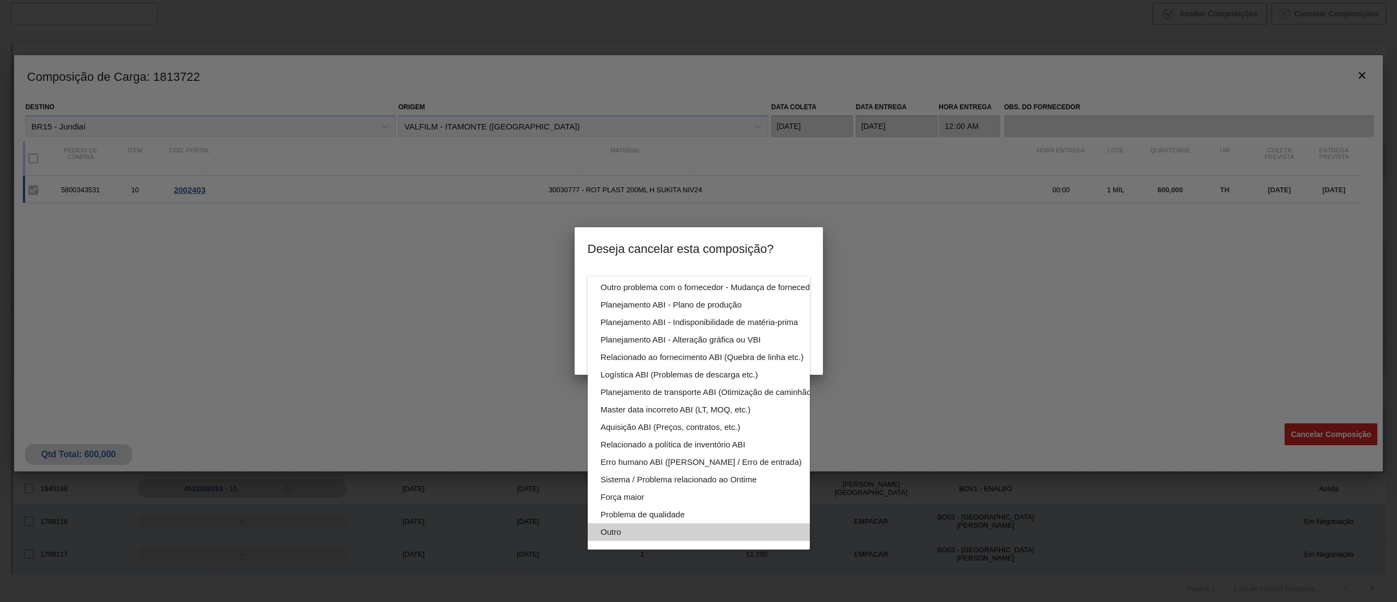
click at [655, 523] on div "Outro" at bounding box center [724, 531] width 247 height 17
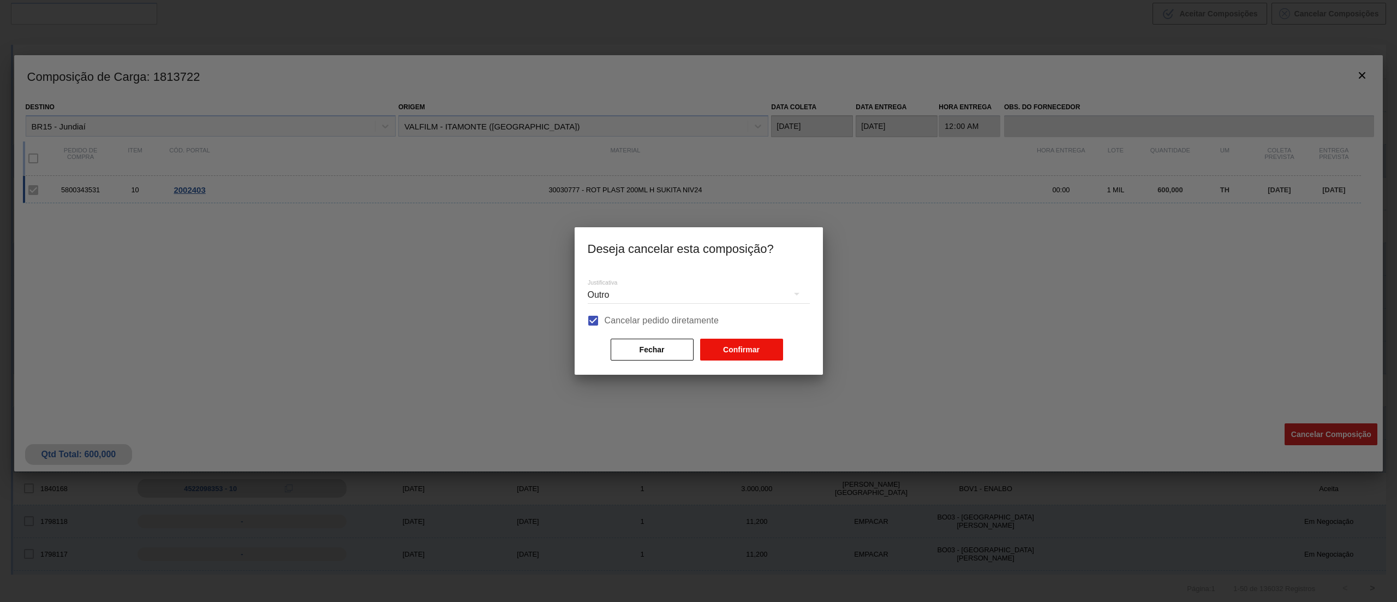
click at [725, 355] on button "Confirmar" at bounding box center [741, 349] width 83 height 22
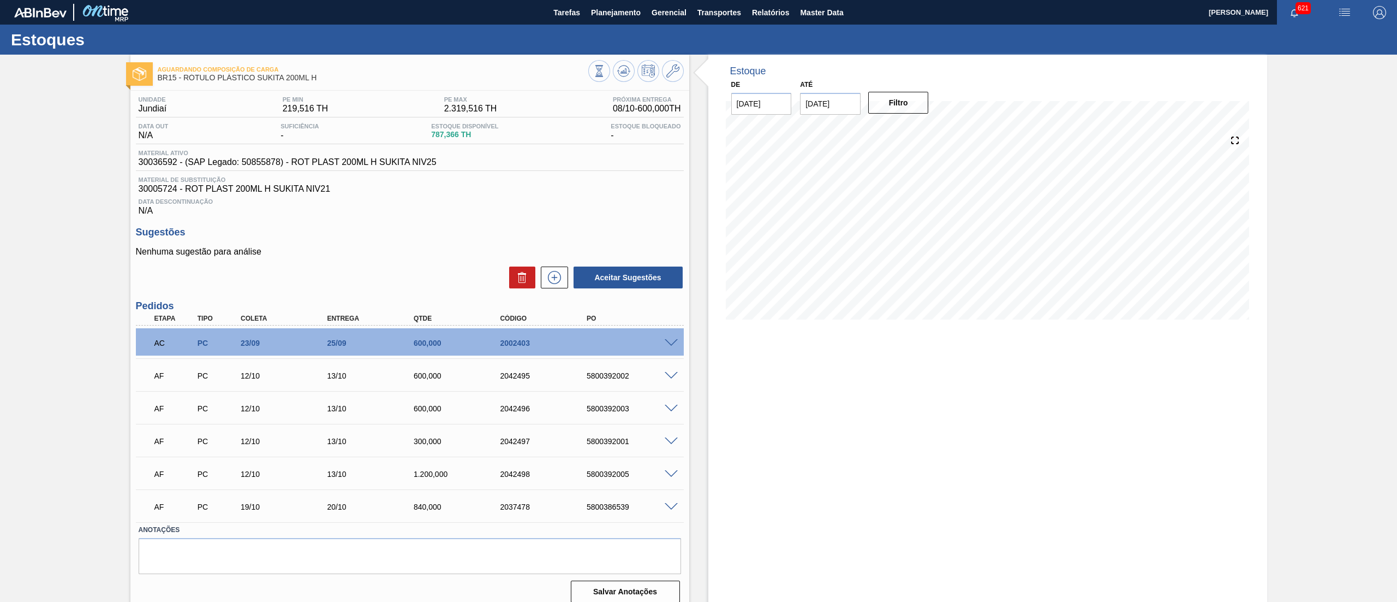
click at [671, 344] on span at bounding box center [671, 343] width 13 height 8
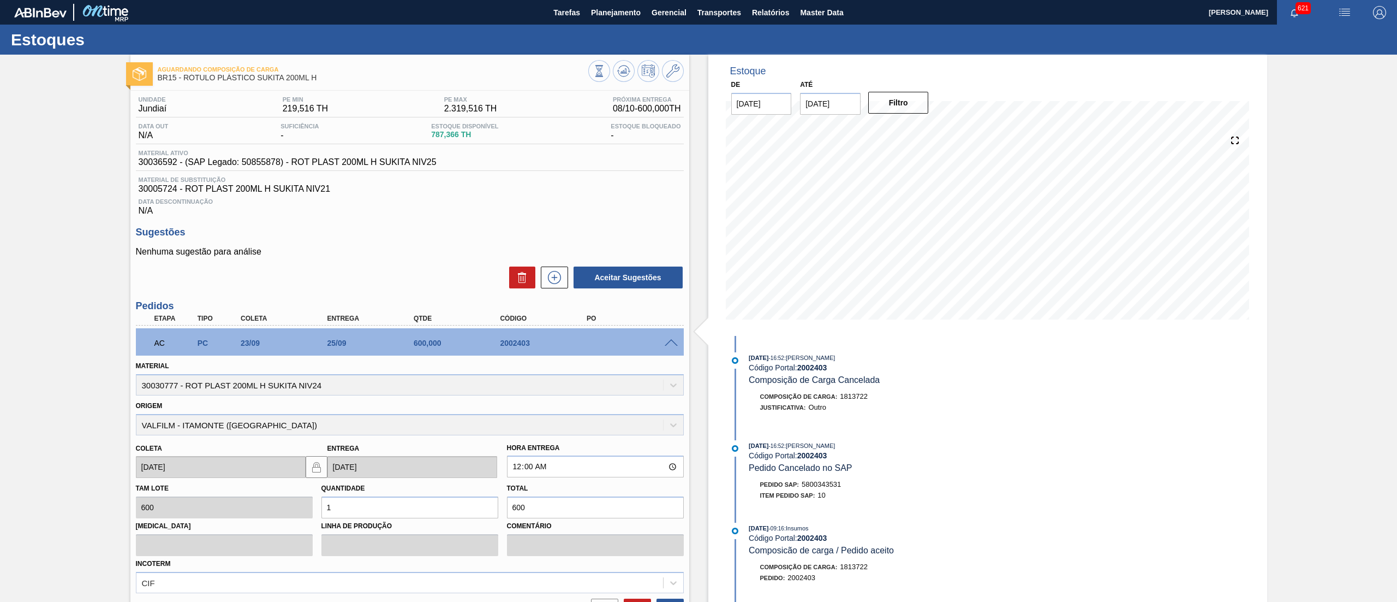
scroll to position [275, 0]
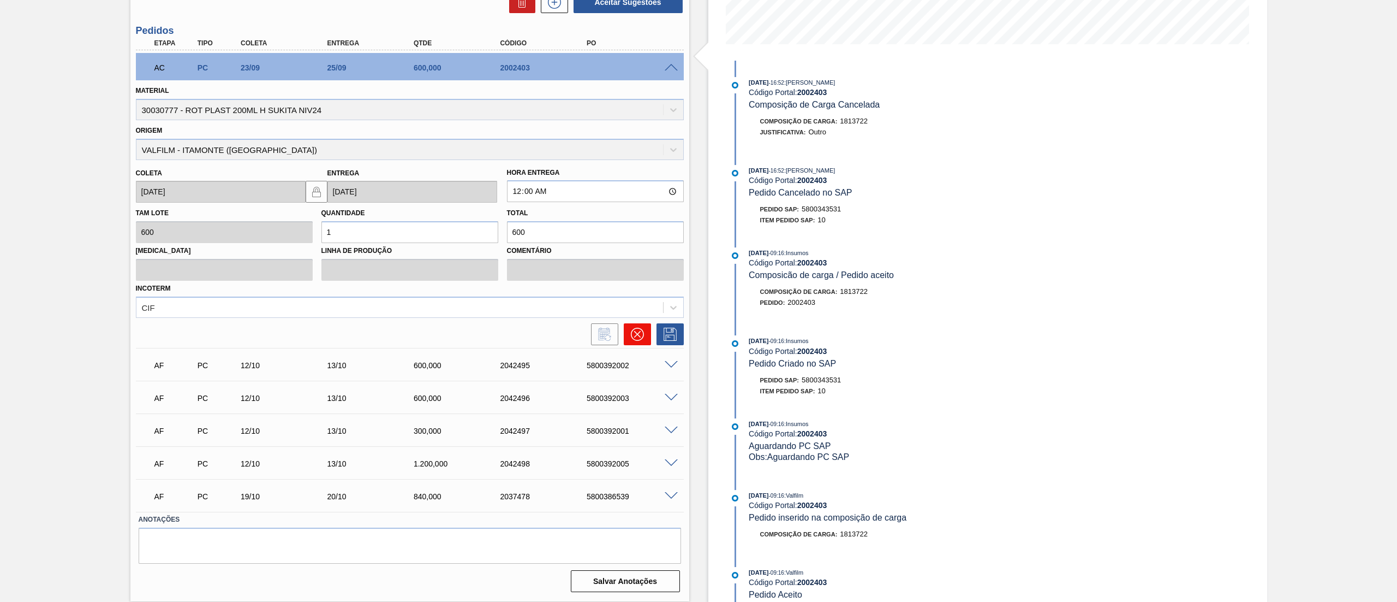
click at [626, 327] on button at bounding box center [637, 334] width 27 height 22
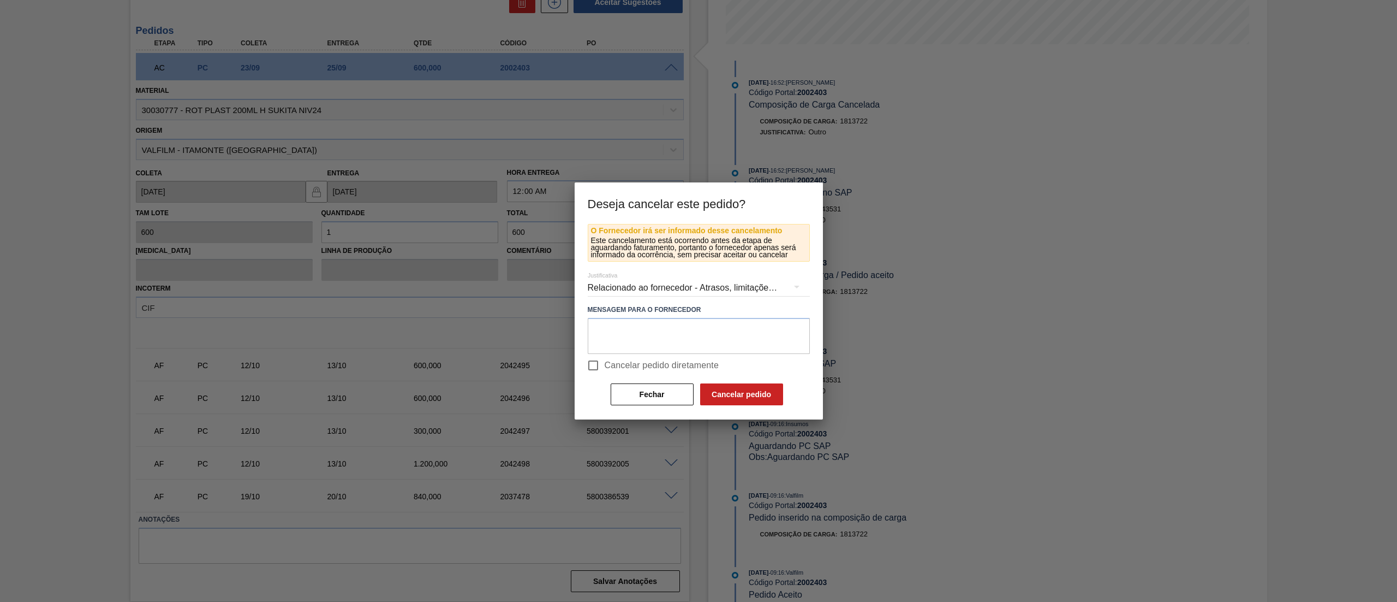
click at [629, 284] on div "Relacionado ao fornecedor - Atrasos, limitações de capacidade, etc." at bounding box center [699, 287] width 222 height 31
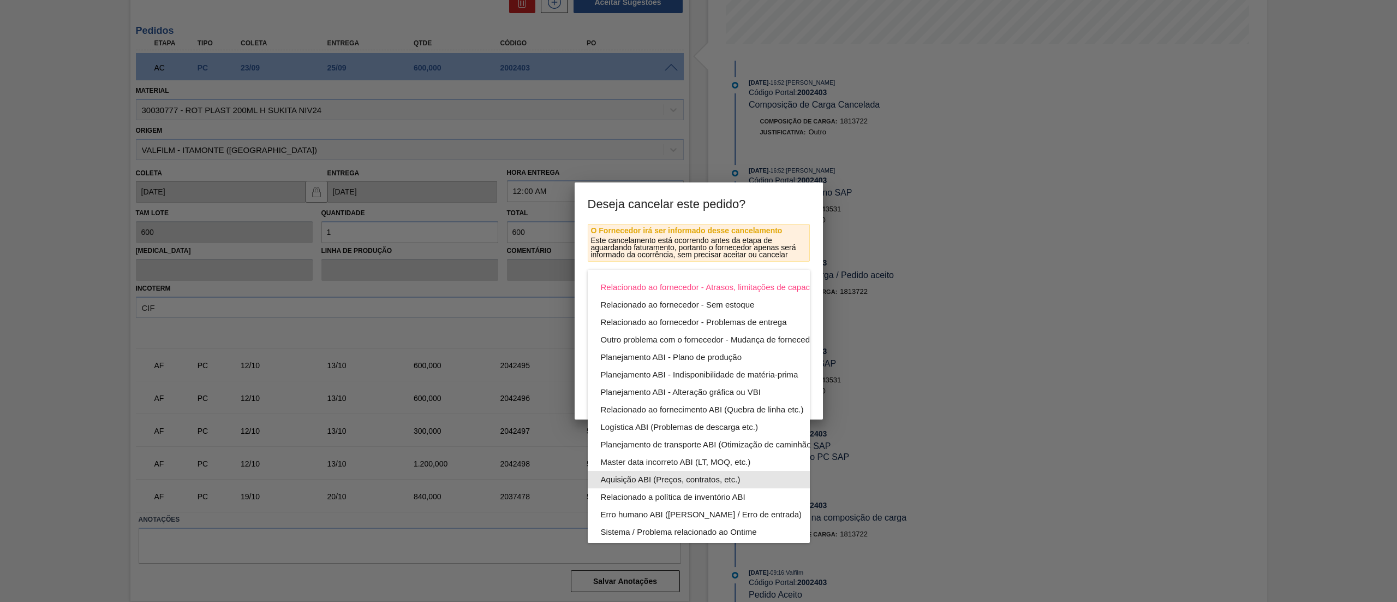
scroll to position [75, 0]
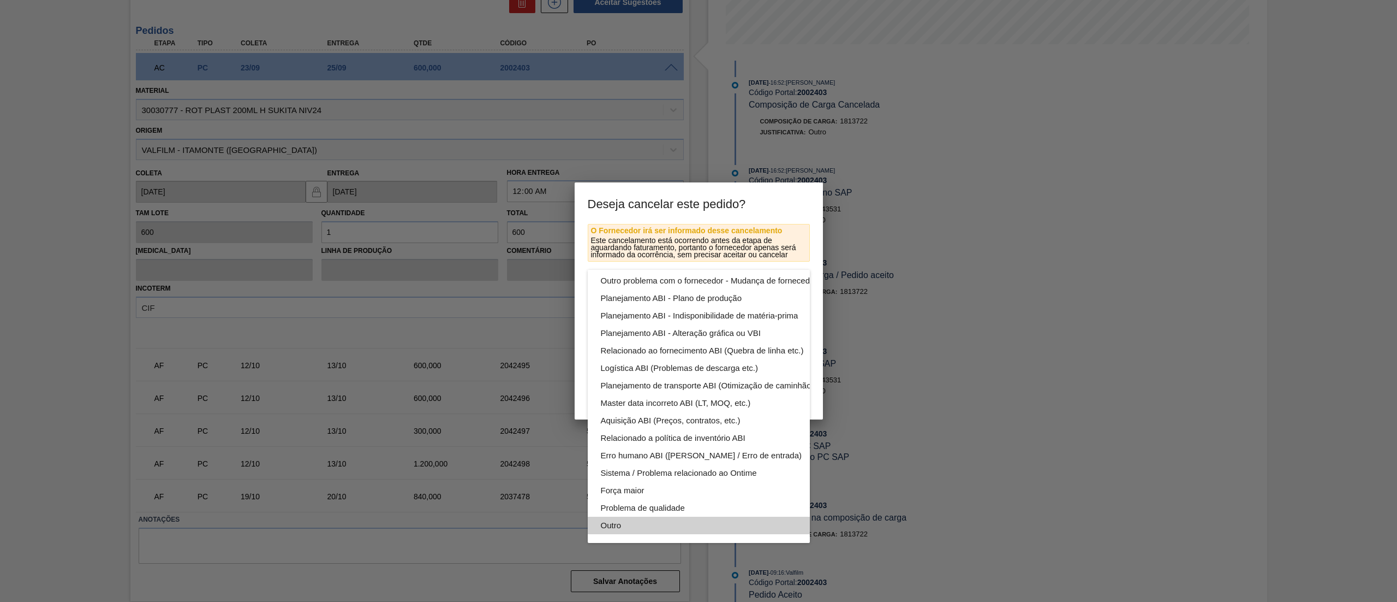
click at [640, 516] on div "Outro" at bounding box center [724, 524] width 247 height 17
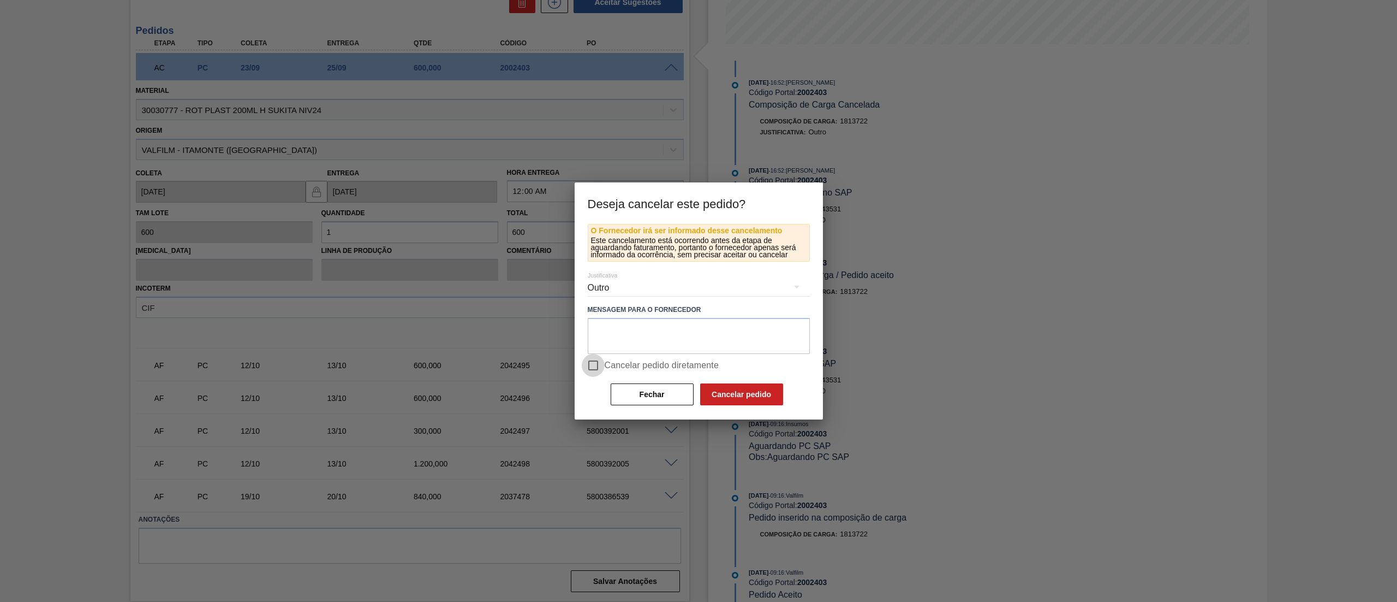
click at [592, 358] on input "Cancelar pedido diretamente" at bounding box center [593, 365] width 23 height 23
checkbox input "true"
click at [724, 392] on button "Cancelar pedido" at bounding box center [741, 394] width 83 height 22
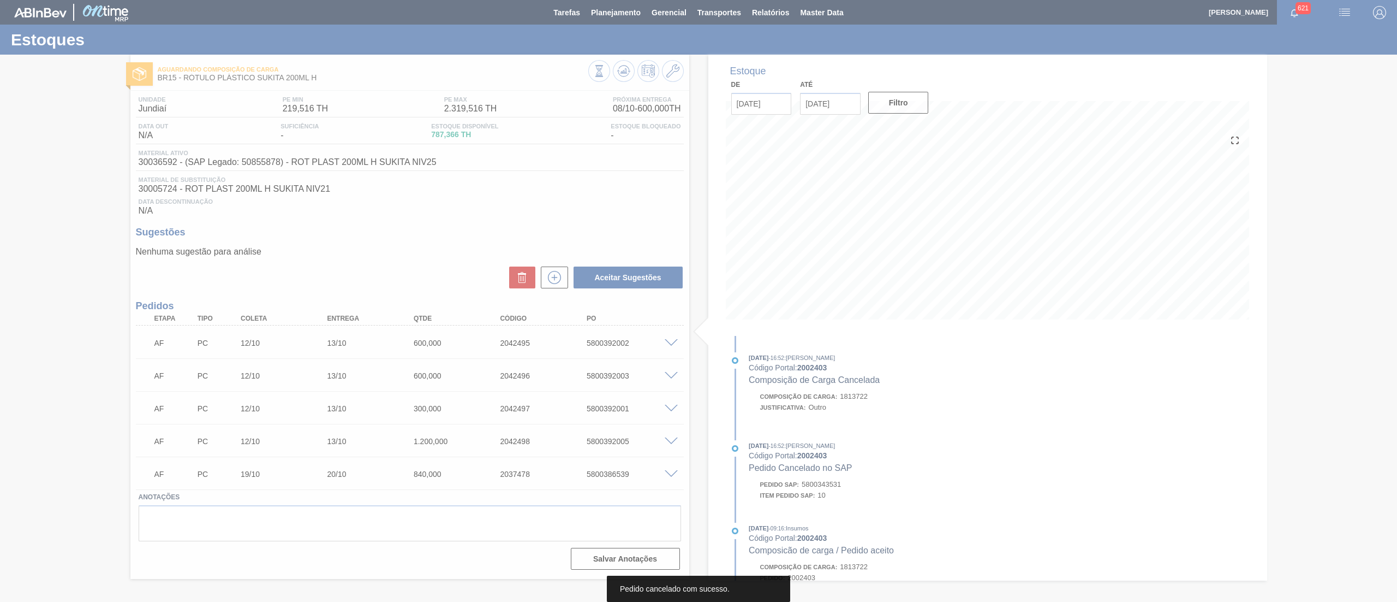
scroll to position [0, 0]
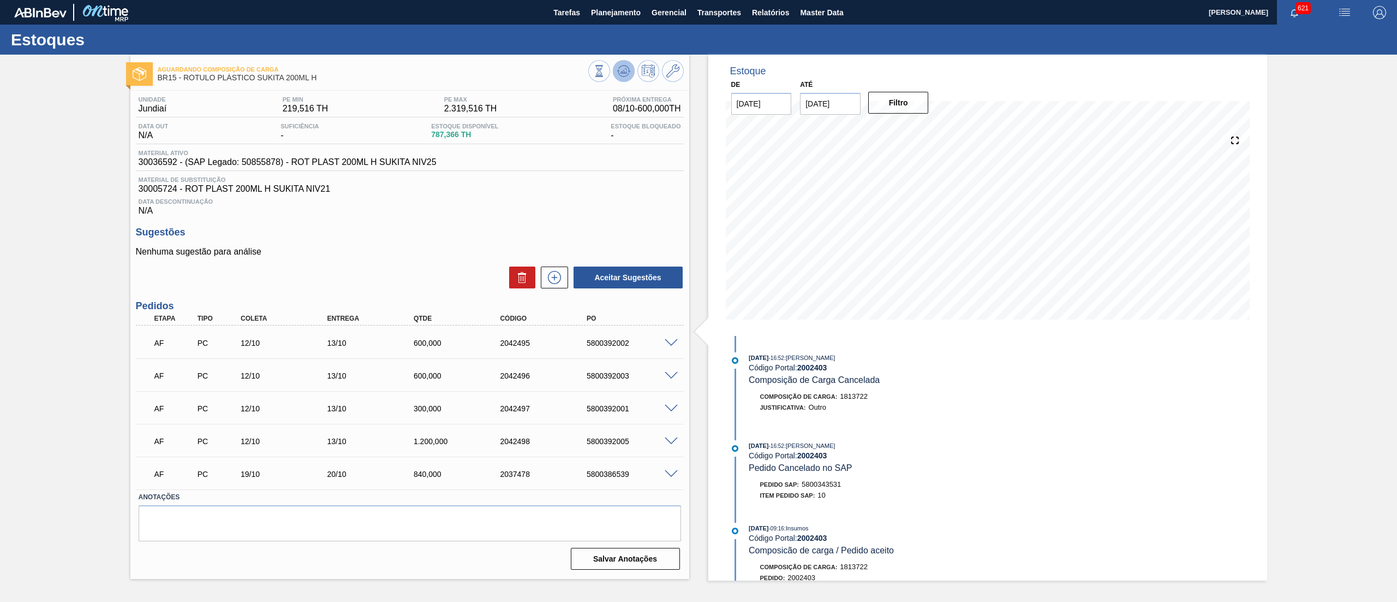
click at [625, 71] on icon at bounding box center [625, 71] width 1 height 4
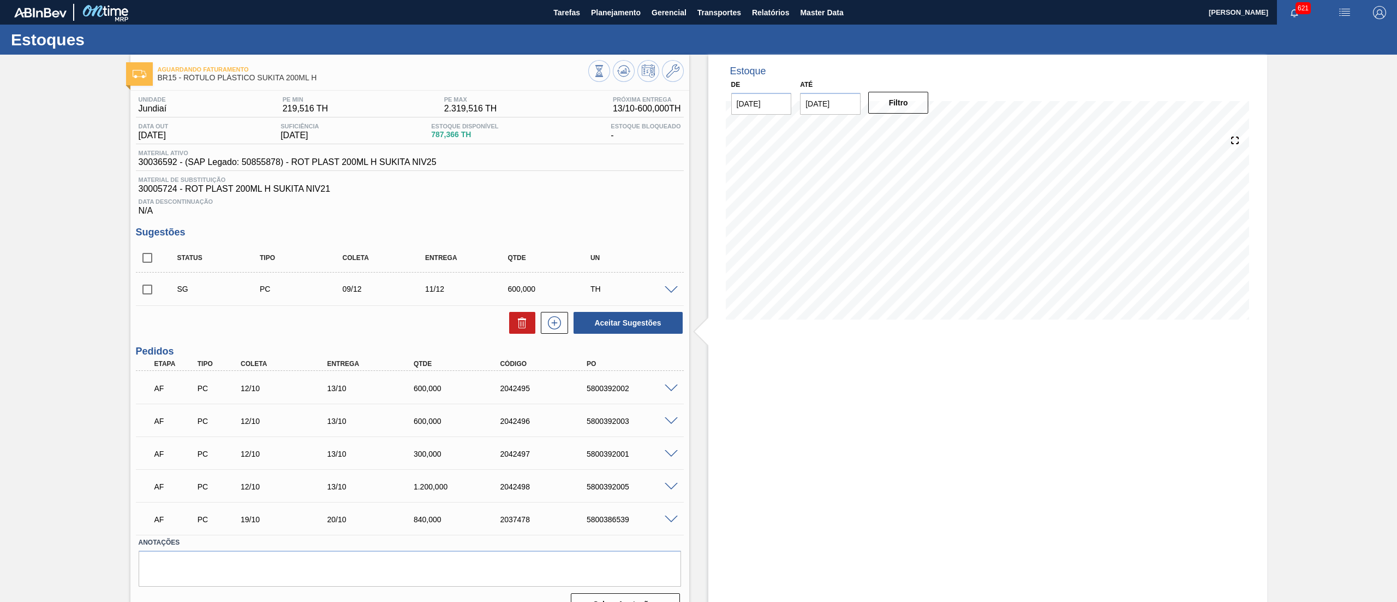
click at [145, 292] on input "checkbox" at bounding box center [147, 289] width 23 height 23
click at [602, 321] on button "Aceitar Sugestões" at bounding box center [628, 323] width 109 height 22
checkbox input "false"
